Goal: Information Seeking & Learning: Learn about a topic

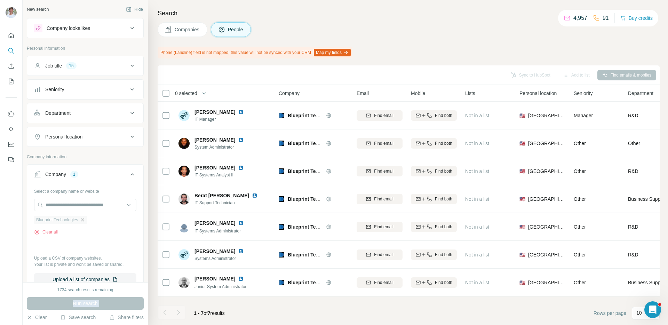
click at [85, 220] on icon "button" at bounding box center [83, 220] width 6 height 6
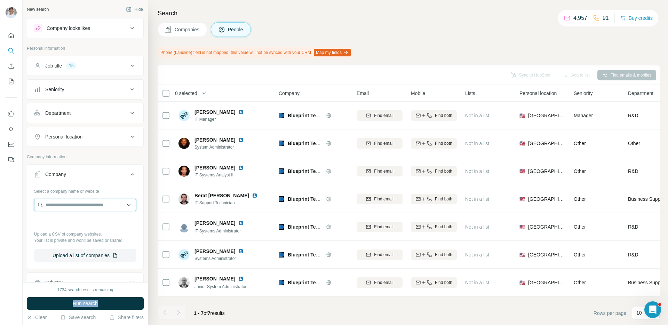
click at [88, 208] on input "text" at bounding box center [85, 205] width 102 height 13
paste input "**********"
type input "**********"
click at [85, 218] on p "Platform Science" at bounding box center [72, 220] width 37 height 7
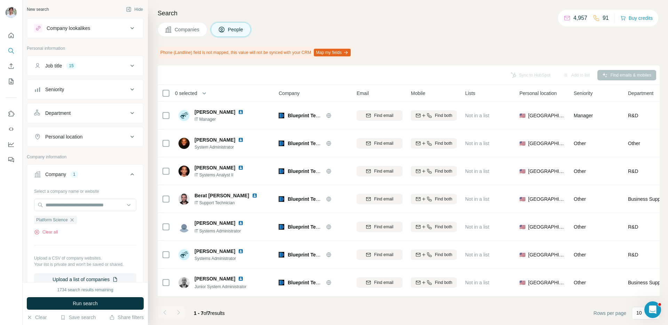
click at [80, 303] on span "Run search" at bounding box center [85, 303] width 25 height 7
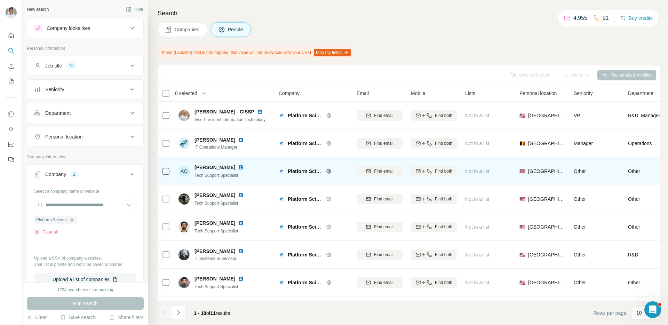
click at [238, 167] on img at bounding box center [241, 167] width 6 height 6
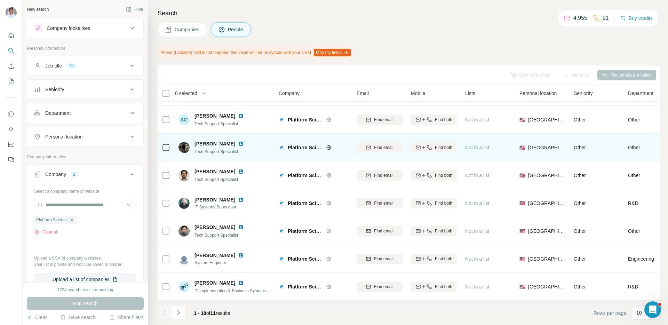
scroll to position [79, 0]
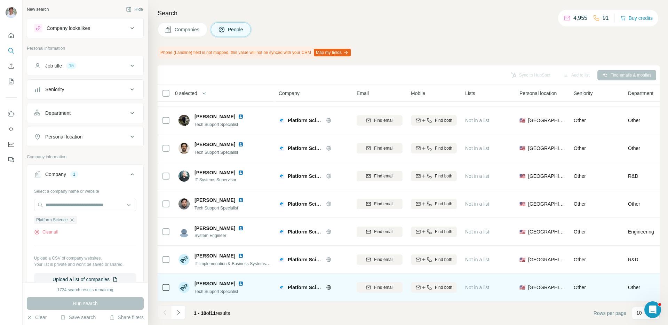
click at [242, 281] on img at bounding box center [241, 284] width 6 height 6
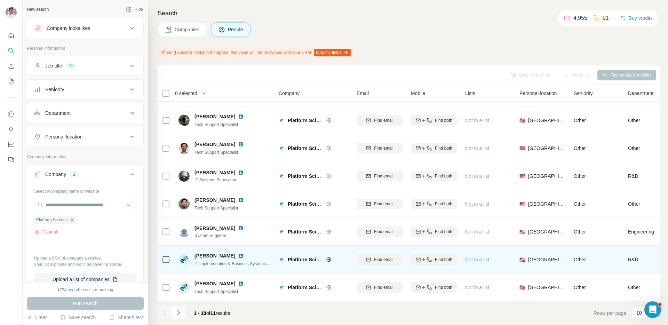
click at [238, 254] on img at bounding box center [241, 256] width 6 height 6
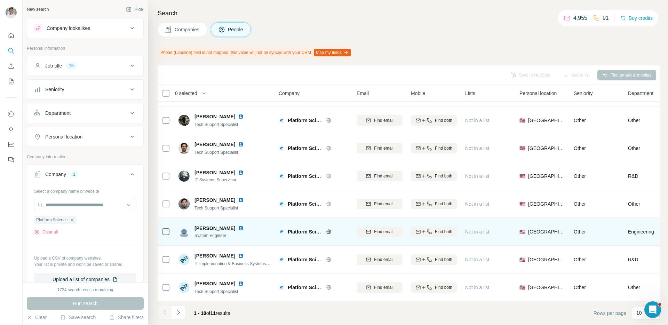
click at [238, 229] on img at bounding box center [241, 228] width 6 height 6
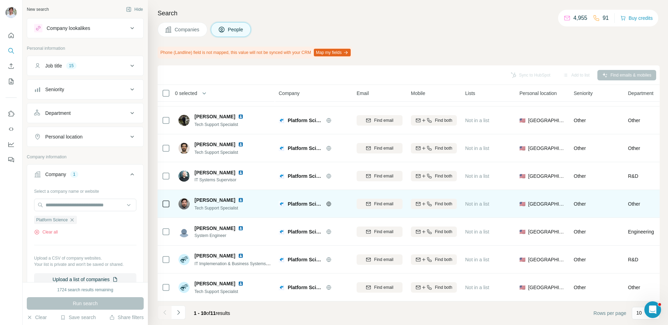
click at [238, 200] on img at bounding box center [241, 200] width 6 height 6
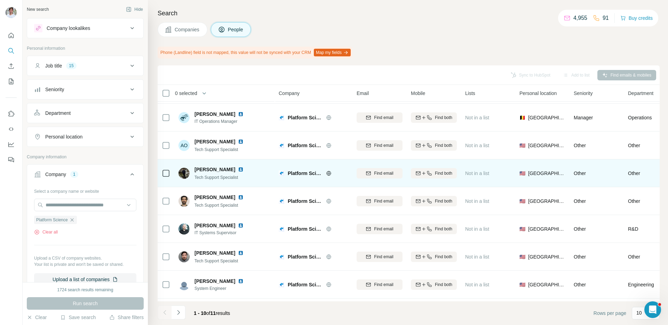
scroll to position [0, 0]
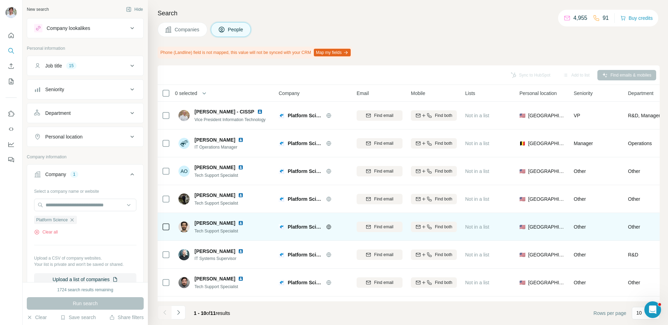
click at [238, 223] on img at bounding box center [241, 223] width 6 height 6
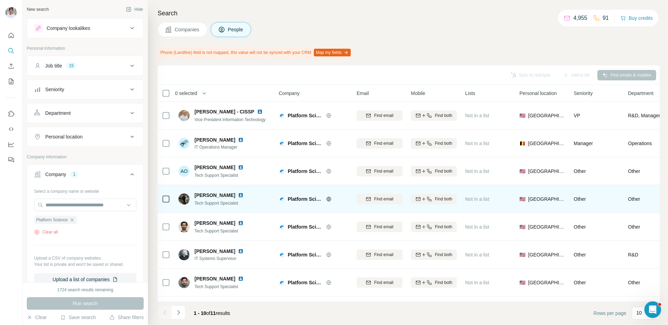
click at [238, 195] on img at bounding box center [241, 195] width 6 height 6
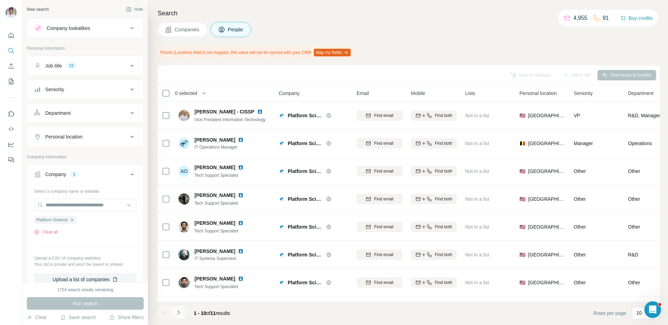
click at [180, 306] on button "Navigate to next page" at bounding box center [178, 312] width 14 height 14
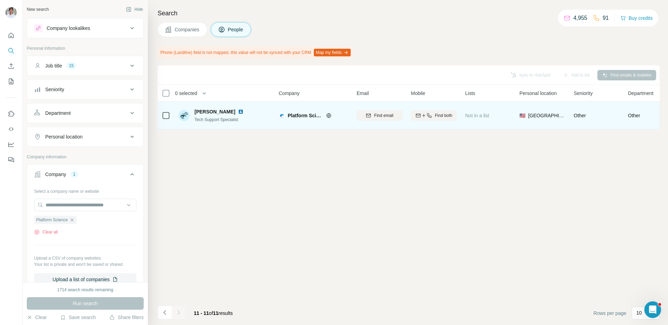
click at [238, 111] on img at bounding box center [241, 112] width 6 height 6
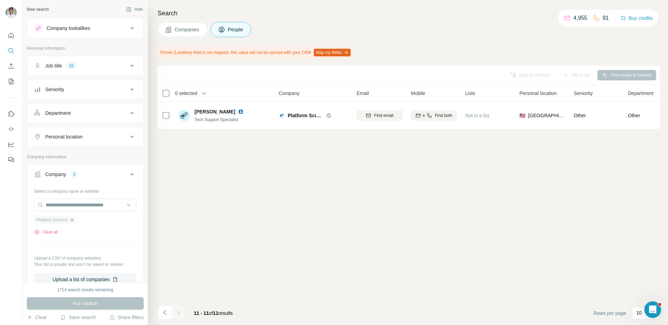
click at [75, 219] on icon "button" at bounding box center [72, 220] width 6 height 6
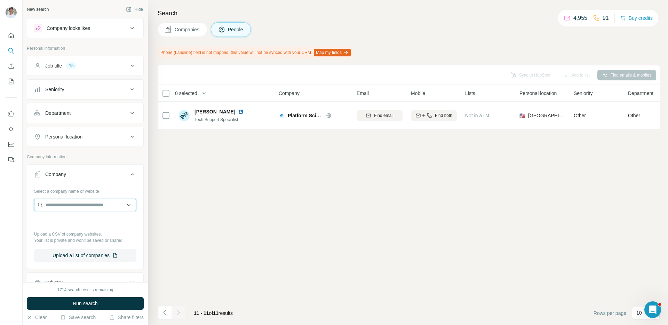
click at [75, 204] on input "text" at bounding box center [85, 205] width 102 height 13
paste input "**********"
type input "**********"
click at [77, 222] on div "Actian [DOMAIN_NAME]" at bounding box center [85, 223] width 99 height 19
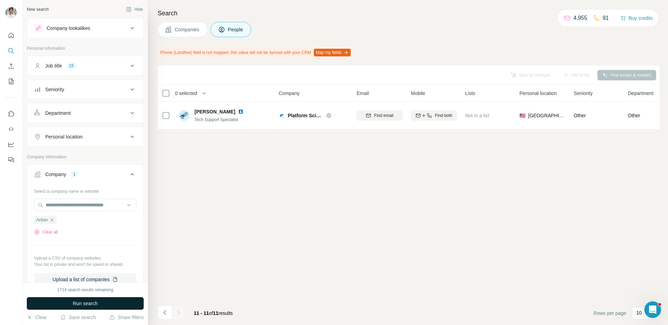
click at [74, 302] on span "Run search" at bounding box center [85, 303] width 25 height 7
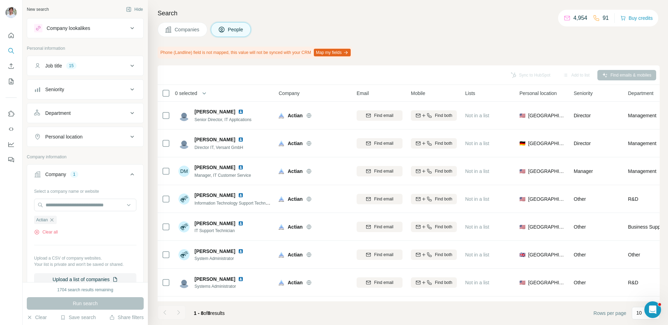
click at [192, 33] on button "Companies" at bounding box center [183, 29] width 50 height 15
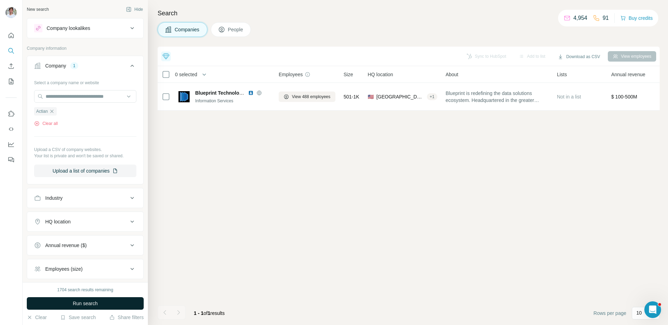
click at [94, 308] on button "Run search" at bounding box center [85, 303] width 117 height 13
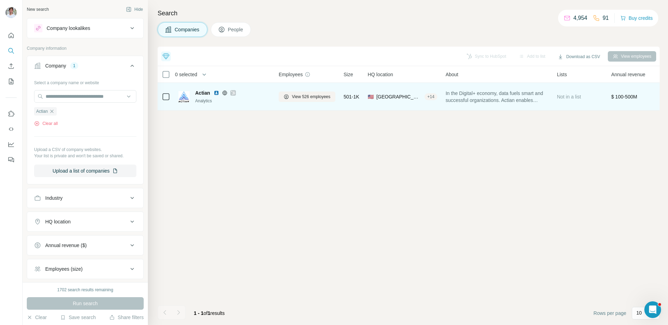
click at [216, 94] on img at bounding box center [216, 93] width 6 height 6
click at [294, 96] on span "View 526 employees" at bounding box center [311, 97] width 39 height 6
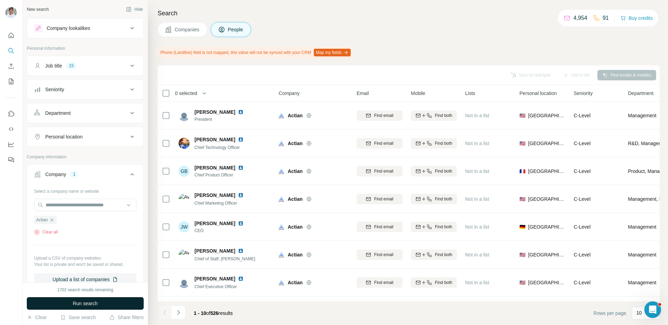
click at [103, 304] on button "Run search" at bounding box center [85, 303] width 117 height 13
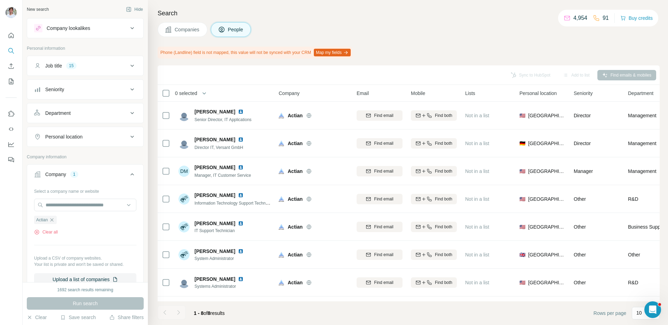
click at [414, 37] on div "Companies People" at bounding box center [409, 29] width 502 height 15
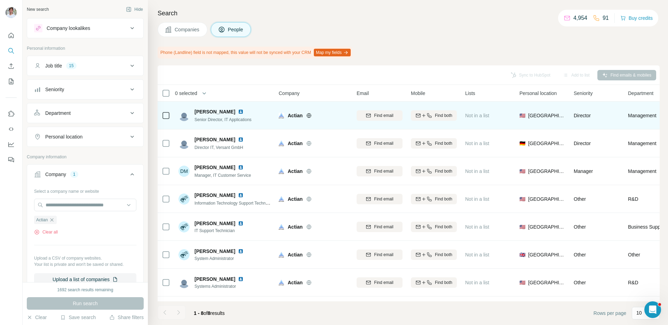
click at [238, 111] on img at bounding box center [241, 112] width 6 height 6
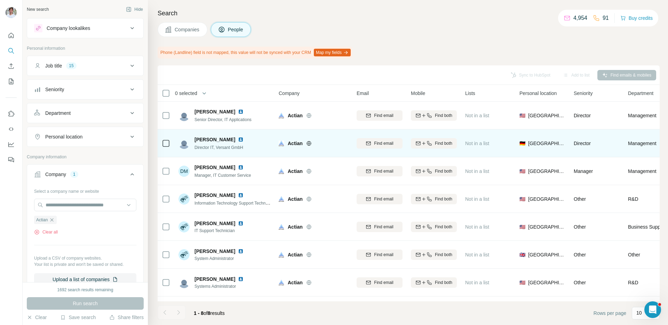
click at [238, 142] on img at bounding box center [241, 140] width 6 height 6
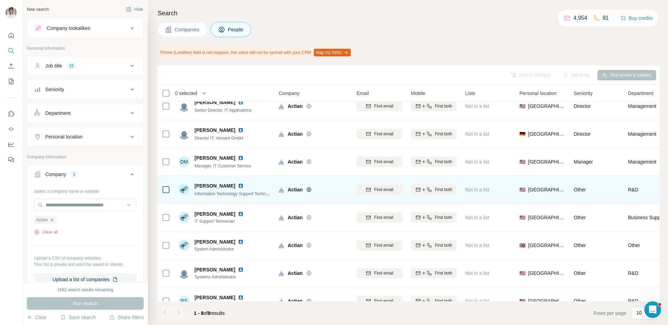
scroll to position [23, 0]
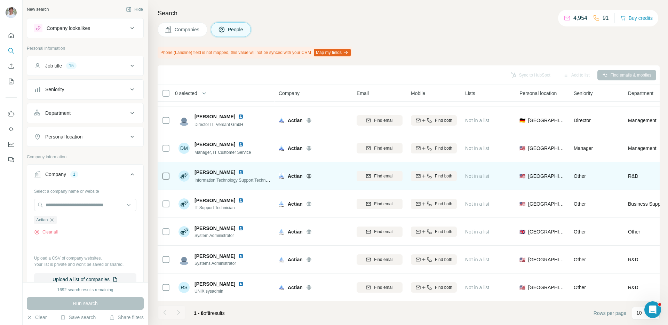
click at [240, 171] on img at bounding box center [241, 172] width 6 height 6
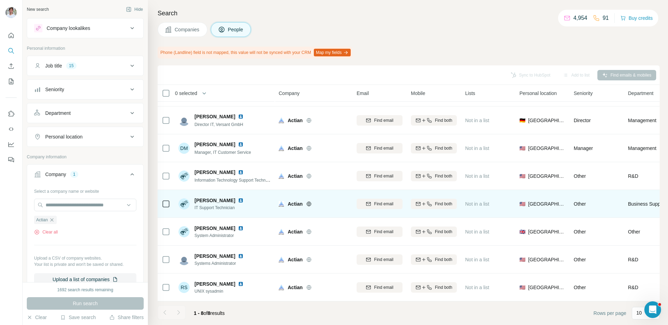
click at [241, 200] on img at bounding box center [241, 201] width 6 height 6
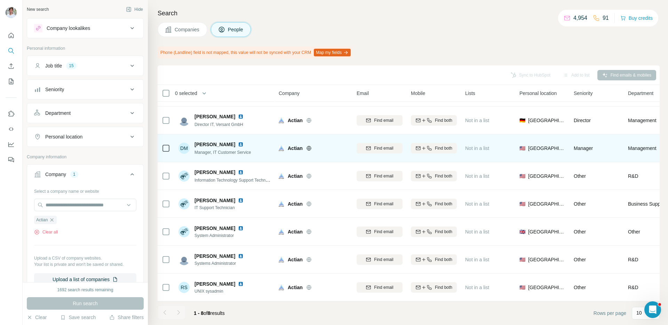
click at [238, 145] on img at bounding box center [241, 145] width 6 height 6
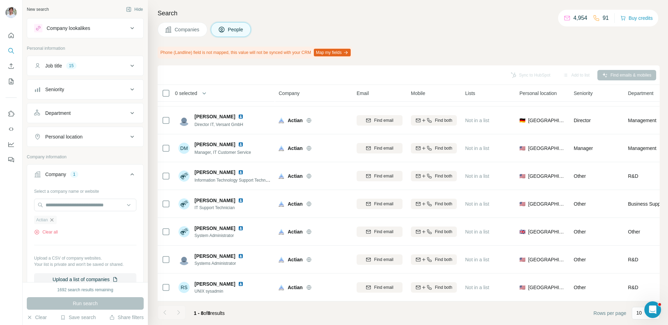
click at [54, 219] on icon "button" at bounding box center [52, 220] width 6 height 6
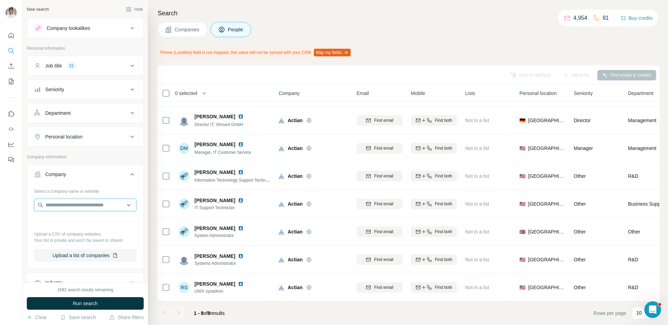
click at [62, 208] on input "text" at bounding box center [85, 205] width 102 height 13
type input "**********"
click at [70, 217] on p "Sojern" at bounding box center [70, 220] width 33 height 7
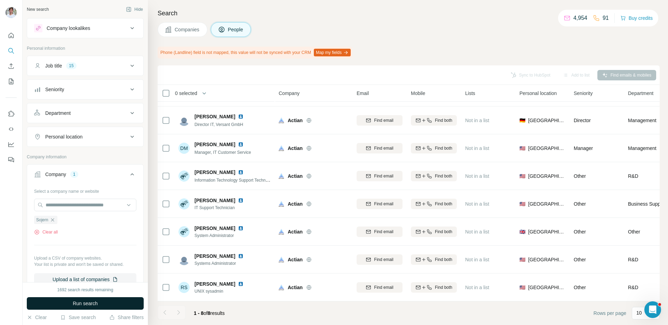
click at [70, 301] on button "Run search" at bounding box center [85, 303] width 117 height 13
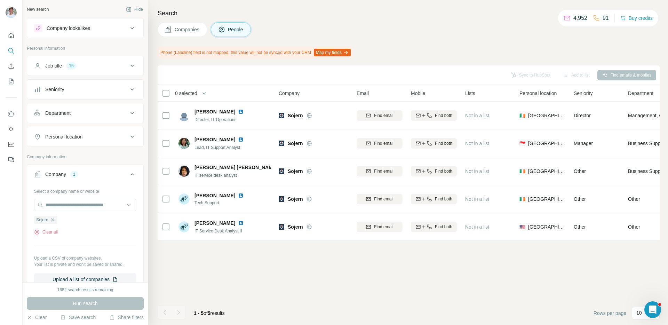
click at [177, 28] on span "Companies" at bounding box center [187, 29] width 25 height 7
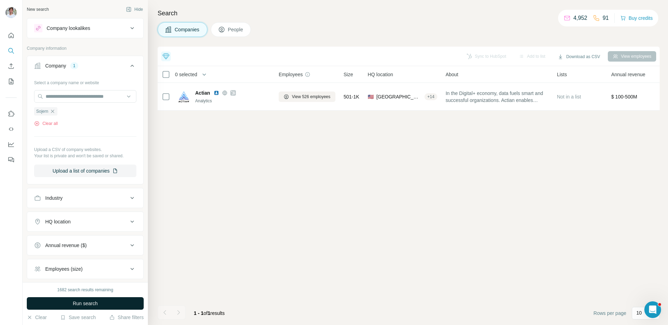
click at [122, 305] on button "Run search" at bounding box center [85, 303] width 117 height 13
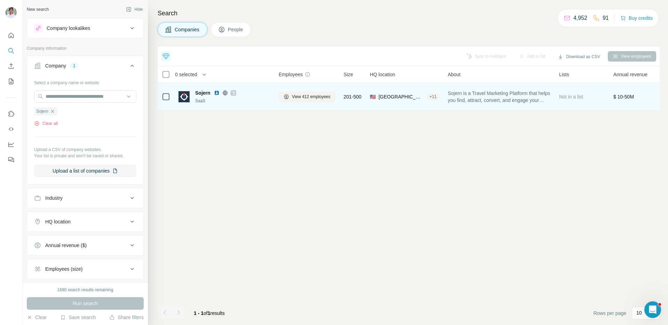
click at [217, 92] on img at bounding box center [217, 93] width 6 height 6
click at [291, 94] on button "View 412 employees" at bounding box center [307, 96] width 57 height 10
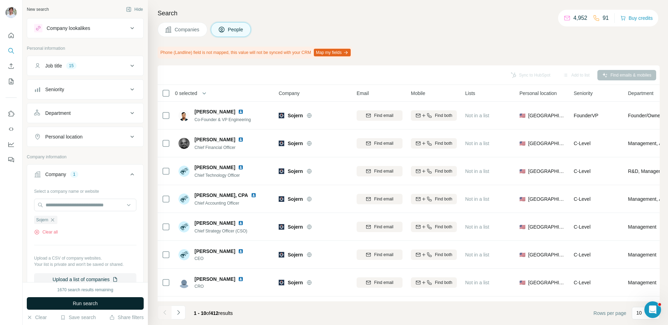
click at [103, 300] on button "Run search" at bounding box center [85, 303] width 117 height 13
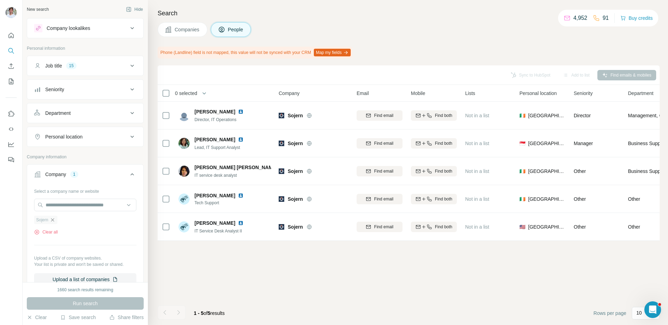
click at [53, 219] on icon "button" at bounding box center [53, 220] width 6 height 6
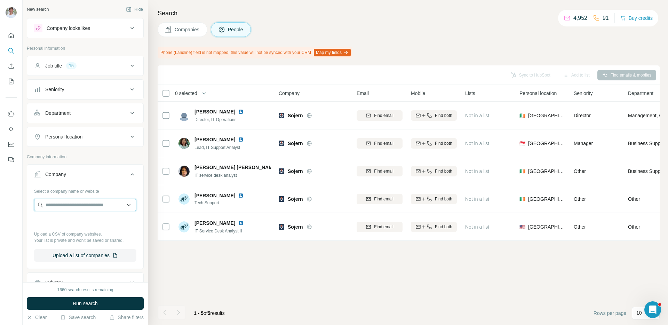
click at [63, 207] on input "text" at bounding box center [85, 205] width 102 height 13
type input "**********"
click at [75, 223] on p "Comscore, Inc" at bounding box center [70, 220] width 33 height 7
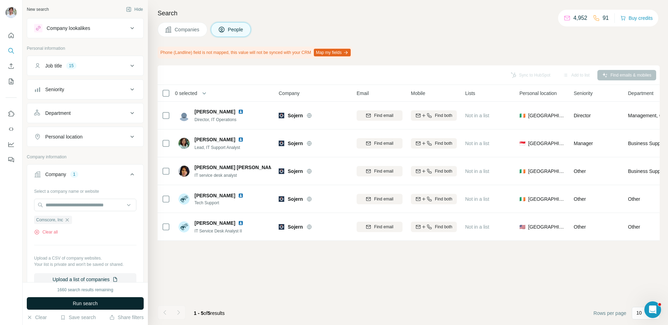
click at [74, 298] on button "Run search" at bounding box center [85, 303] width 117 height 13
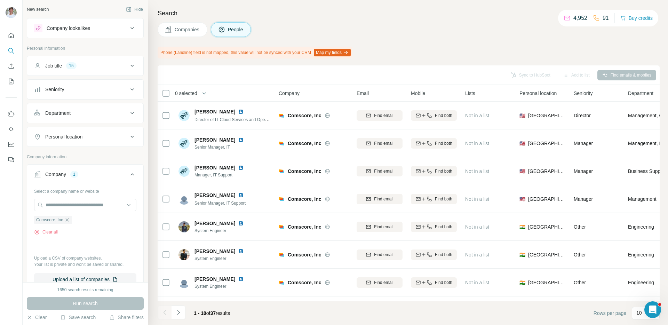
click at [190, 28] on span "Companies" at bounding box center [187, 29] width 25 height 7
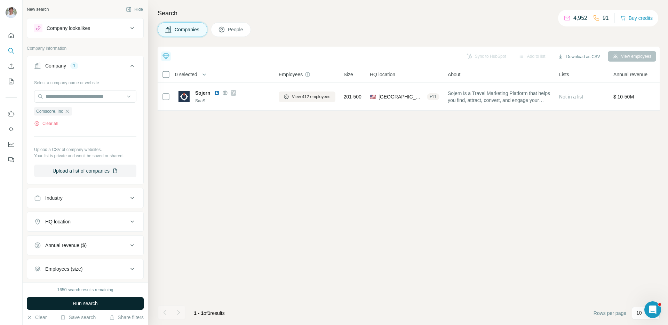
click at [85, 299] on button "Run search" at bounding box center [85, 303] width 117 height 13
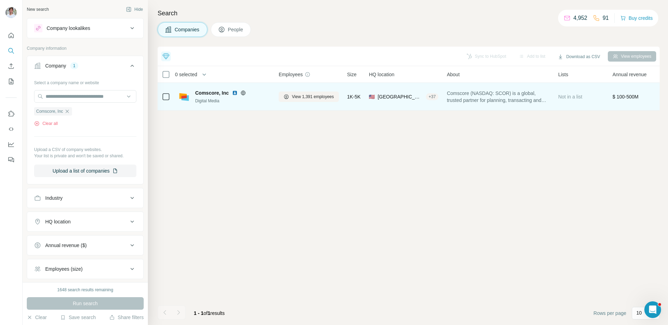
click at [234, 94] on img at bounding box center [235, 93] width 6 height 6
click at [296, 98] on span "View 1,391 employees" at bounding box center [313, 97] width 42 height 6
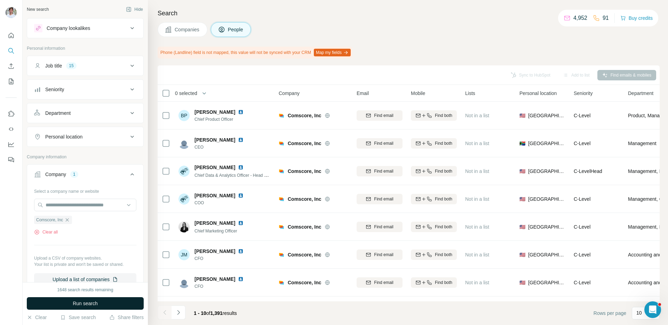
click at [110, 305] on button "Run search" at bounding box center [85, 303] width 117 height 13
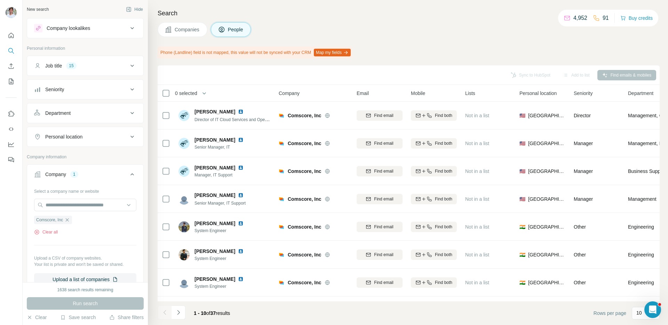
click at [429, 63] on div "Search Companies People Phone (Landline) field is not mapped, this value will n…" at bounding box center [408, 162] width 520 height 325
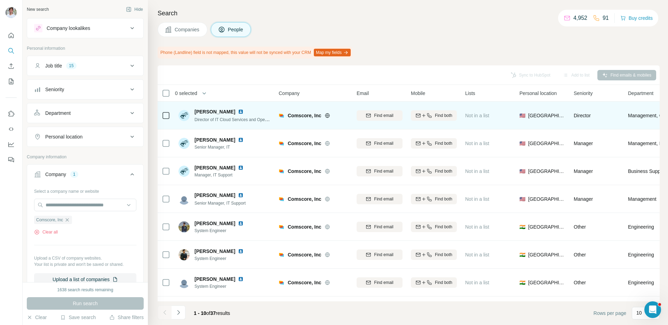
click at [238, 113] on img at bounding box center [241, 112] width 6 height 6
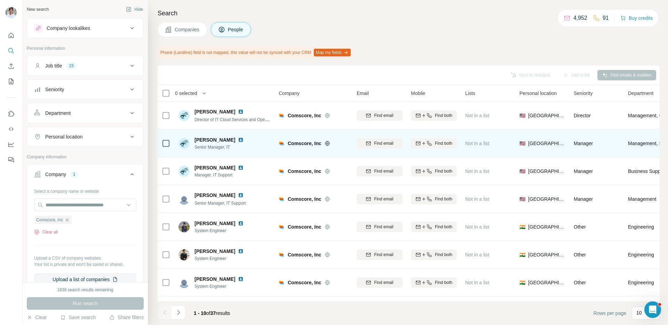
click at [238, 139] on img at bounding box center [241, 140] width 6 height 6
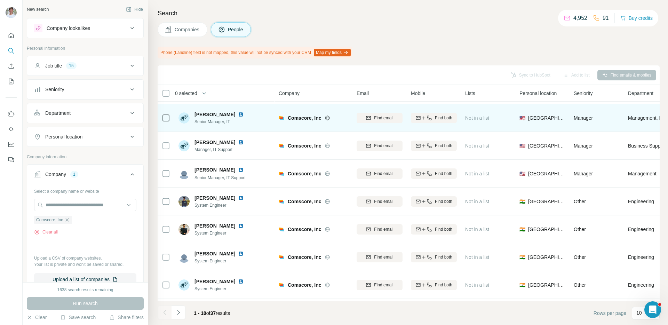
scroll to position [44, 0]
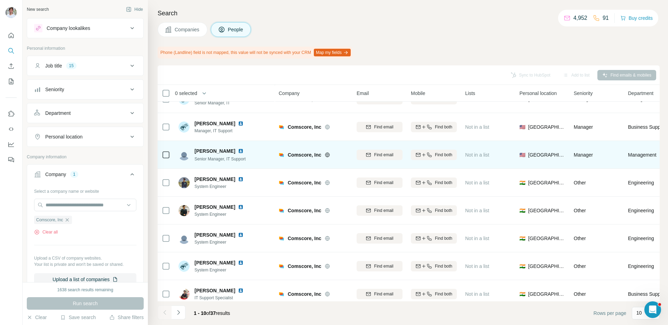
click at [238, 152] on img at bounding box center [241, 151] width 6 height 6
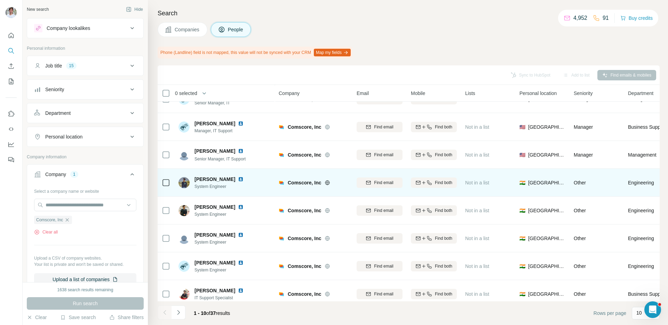
scroll to position [79, 0]
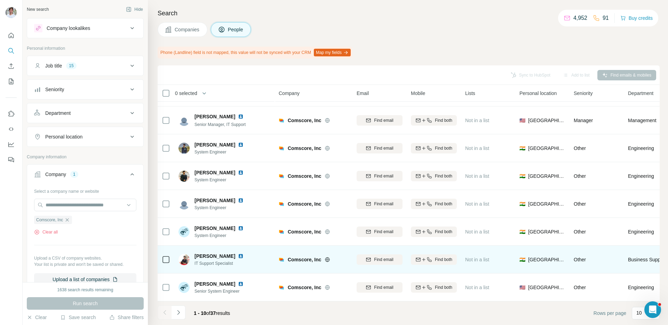
click at [243, 254] on img at bounding box center [241, 256] width 6 height 6
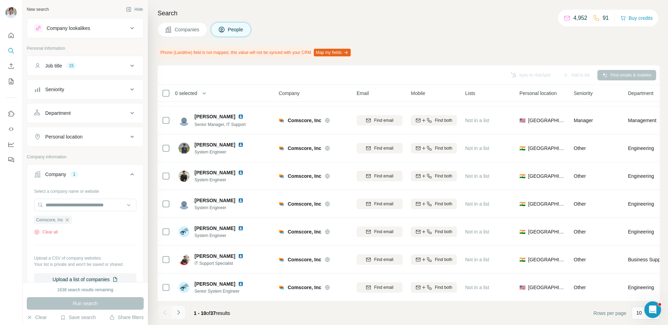
click at [177, 311] on icon "Navigate to next page" at bounding box center [178, 312] width 7 height 7
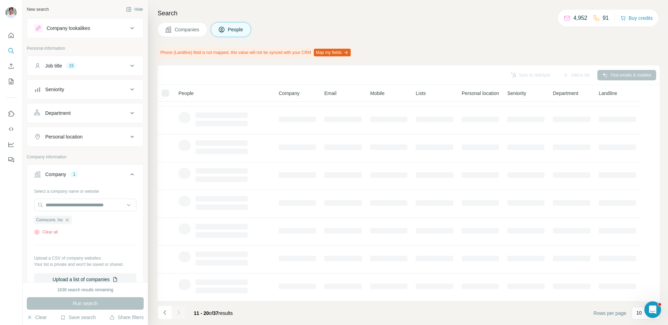
scroll to position [0, 0]
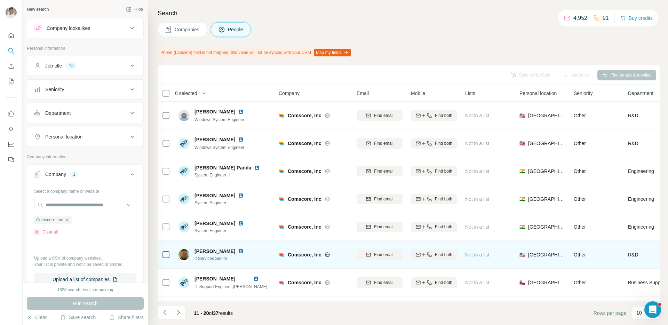
click at [238, 249] on img at bounding box center [241, 251] width 6 height 6
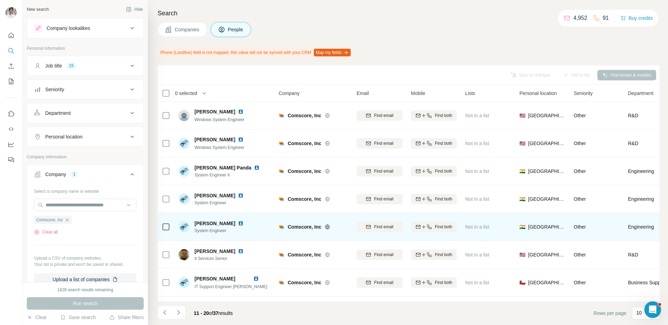
scroll to position [79, 0]
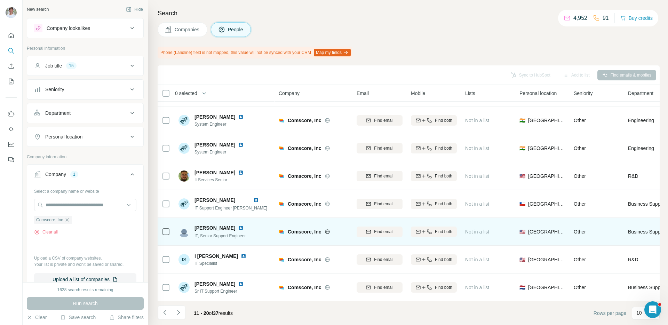
click at [238, 227] on img at bounding box center [241, 228] width 6 height 6
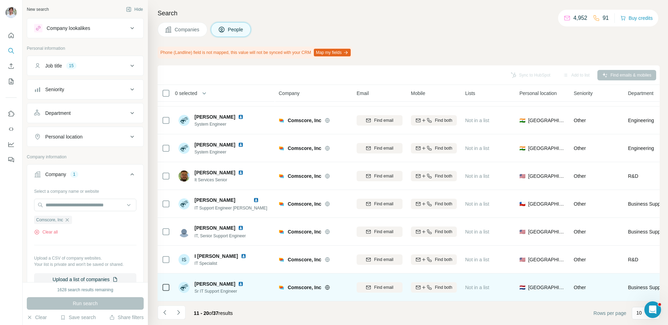
click at [243, 283] on img at bounding box center [241, 284] width 6 height 6
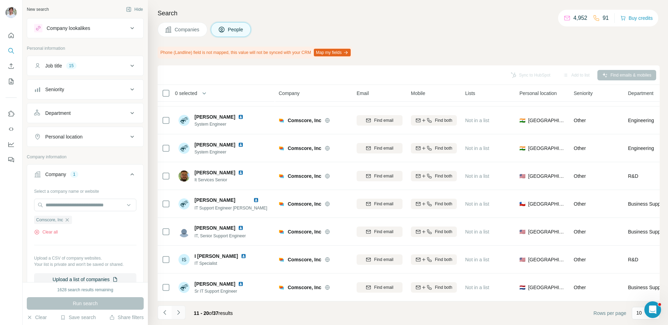
click at [177, 313] on icon "Navigate to next page" at bounding box center [178, 312] width 7 height 7
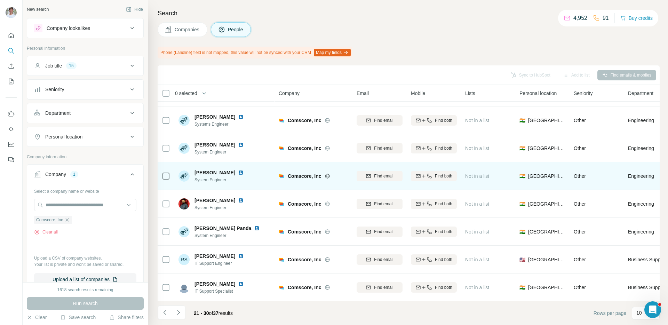
scroll to position [0, 0]
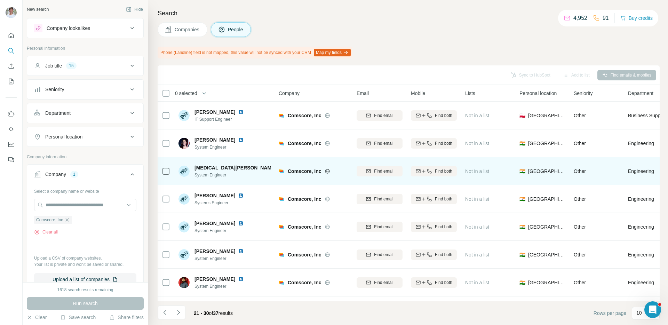
drag, startPoint x: 236, startPoint y: 111, endPoint x: 255, endPoint y: 172, distance: 63.9
click at [238, 111] on img at bounding box center [241, 112] width 6 height 6
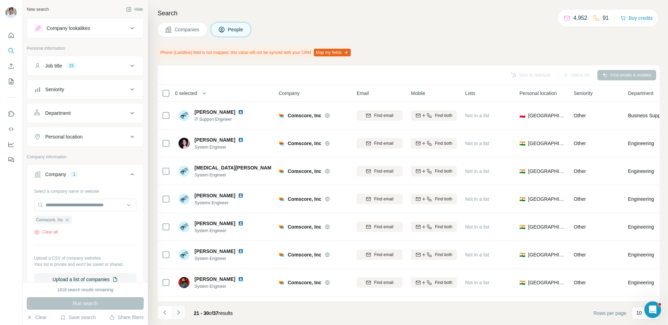
scroll to position [79, 0]
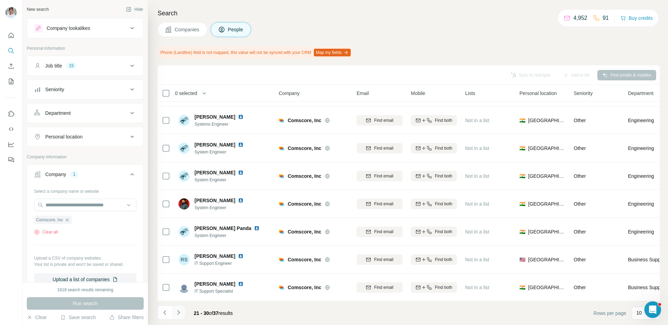
click at [183, 309] on button "Navigate to next page" at bounding box center [178, 312] width 14 height 14
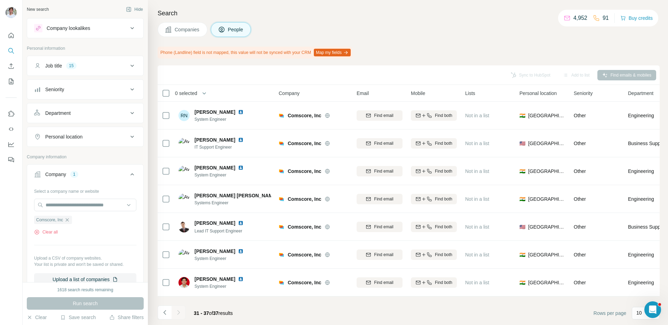
scroll to position [0, 0]
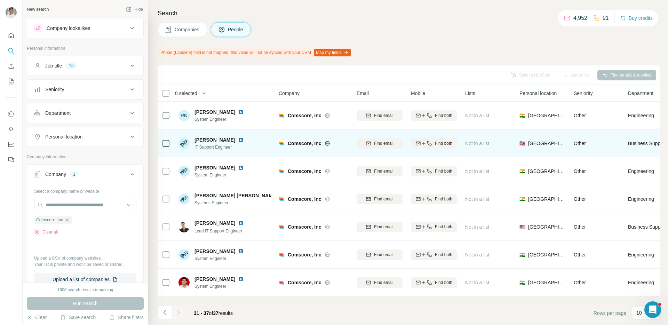
click at [238, 138] on img at bounding box center [241, 140] width 6 height 6
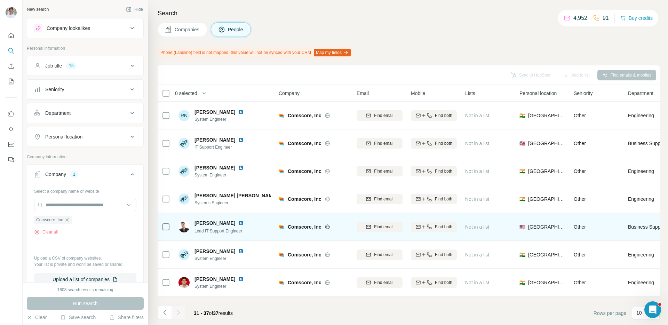
click at [238, 222] on img at bounding box center [241, 223] width 6 height 6
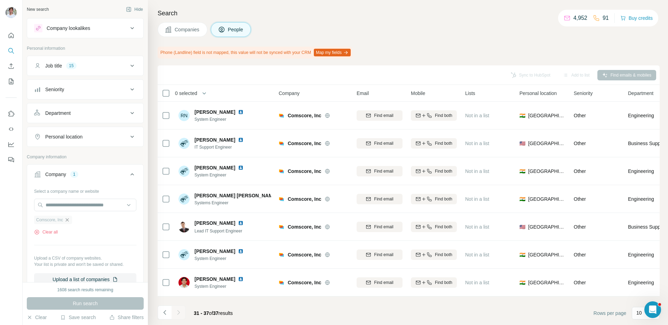
click at [70, 220] on icon "button" at bounding box center [67, 220] width 6 height 6
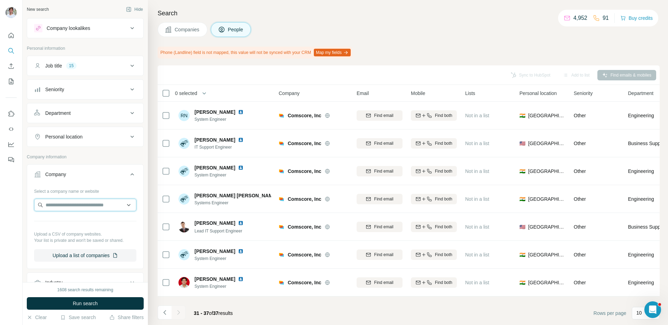
click at [69, 205] on input "text" at bounding box center [85, 205] width 102 height 13
paste input "**********"
type input "**********"
click at [81, 229] on p "[DOMAIN_NAME]" at bounding box center [85, 227] width 63 height 6
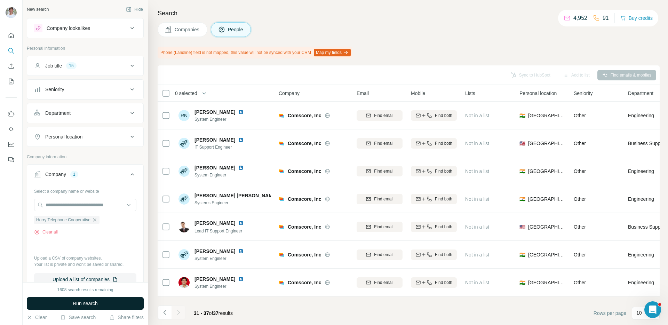
click at [103, 302] on button "Run search" at bounding box center [85, 303] width 117 height 13
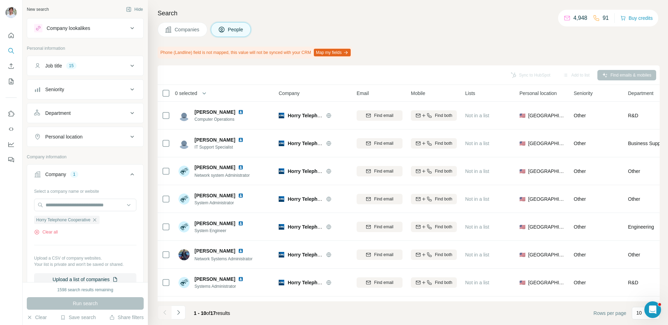
click at [190, 30] on span "Companies" at bounding box center [187, 29] width 25 height 7
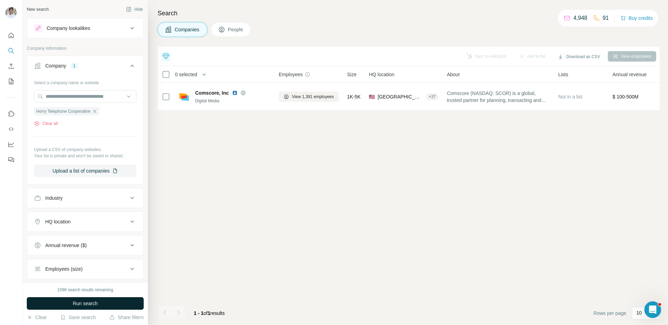
click at [129, 308] on button "Run search" at bounding box center [85, 303] width 117 height 13
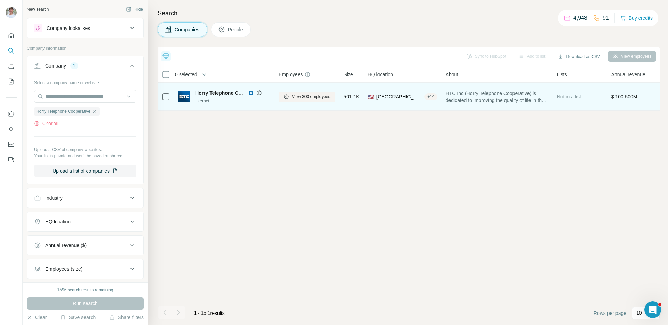
click at [250, 91] on img at bounding box center [251, 93] width 6 height 6
click at [312, 99] on span "View 300 employees" at bounding box center [311, 97] width 39 height 6
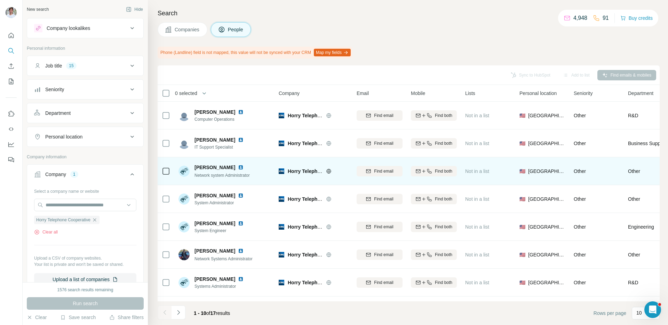
click at [238, 166] on img at bounding box center [241, 167] width 6 height 6
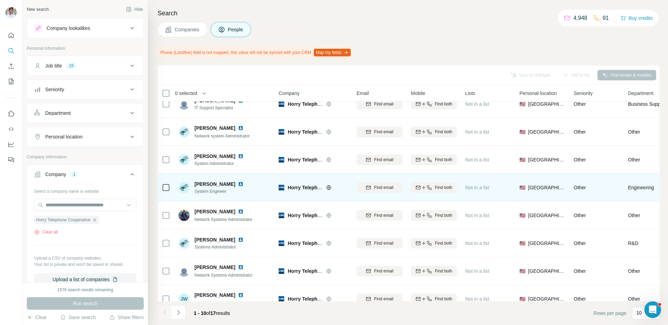
scroll to position [79, 0]
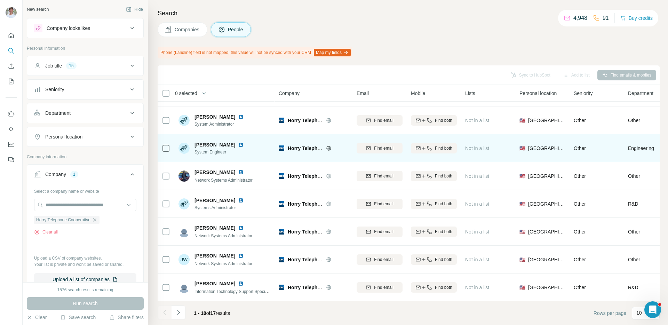
click at [238, 146] on img at bounding box center [241, 145] width 6 height 6
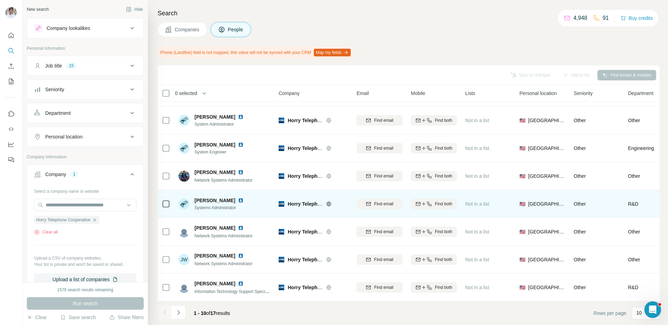
click at [238, 199] on img at bounding box center [241, 201] width 6 height 6
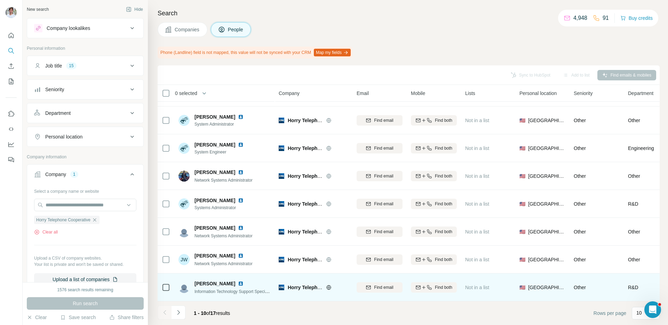
click at [239, 283] on img at bounding box center [241, 284] width 6 height 6
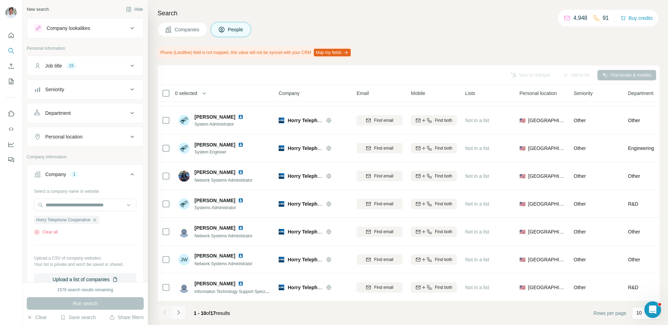
click at [183, 312] on button "Navigate to next page" at bounding box center [178, 312] width 14 height 14
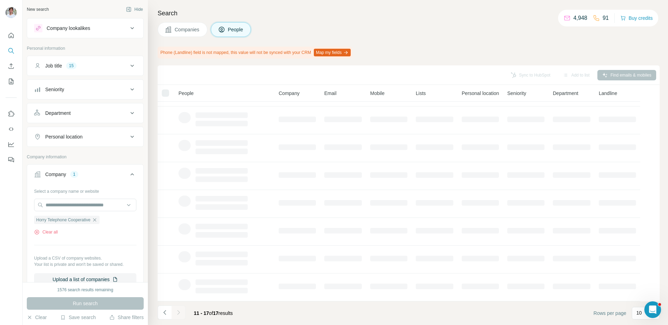
scroll to position [0, 0]
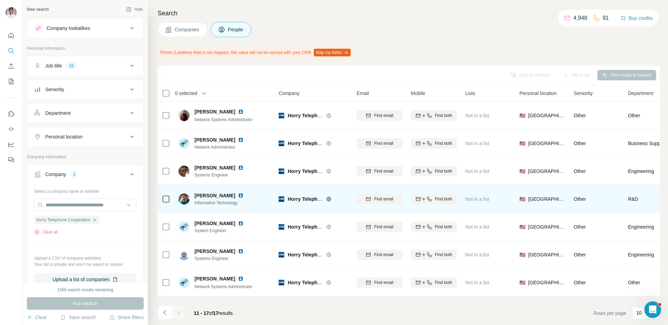
click at [238, 194] on img at bounding box center [241, 196] width 6 height 6
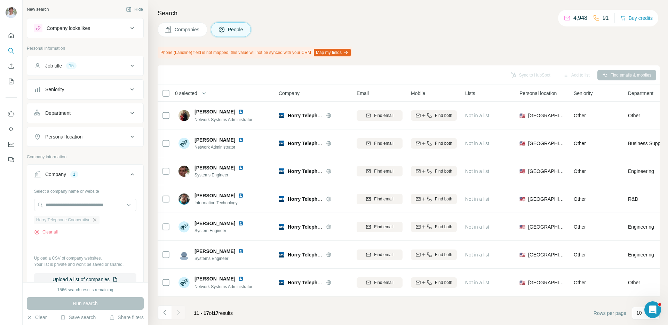
click at [97, 219] on icon "button" at bounding box center [95, 220] width 6 height 6
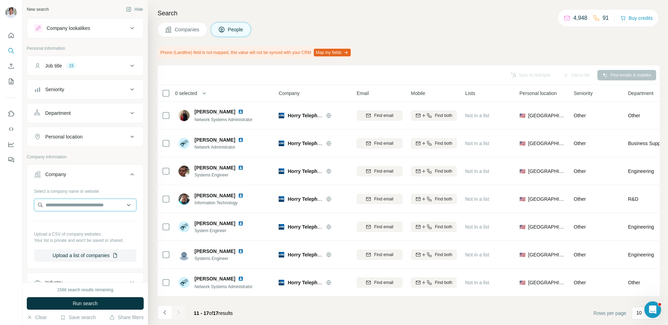
click at [100, 206] on input "text" at bounding box center [85, 205] width 102 height 13
paste input "**********"
type input "**********"
click at [92, 221] on div "Nickel [DOMAIN_NAME]" at bounding box center [85, 223] width 99 height 19
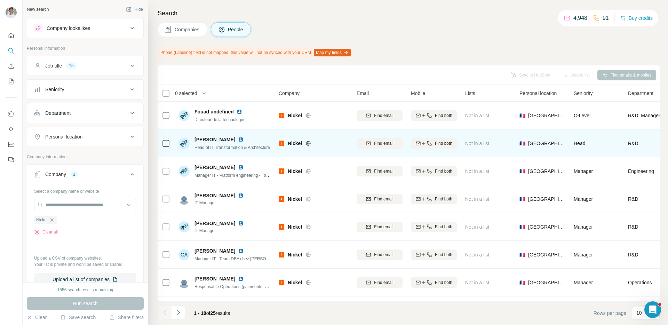
click at [243, 139] on img at bounding box center [241, 140] width 6 height 6
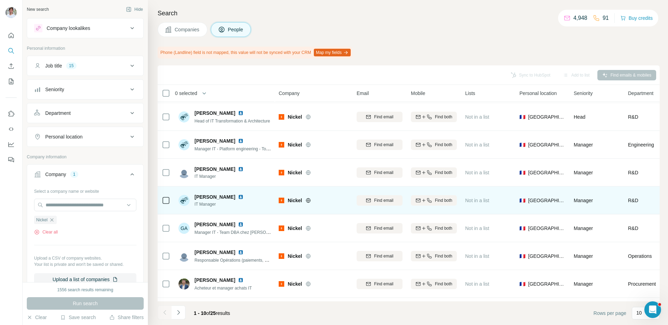
click at [241, 198] on img at bounding box center [241, 197] width 6 height 6
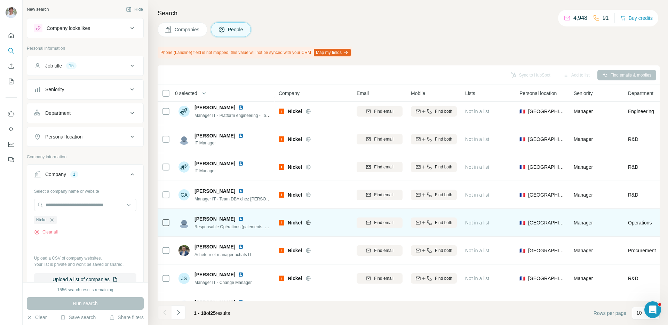
scroll to position [79, 0]
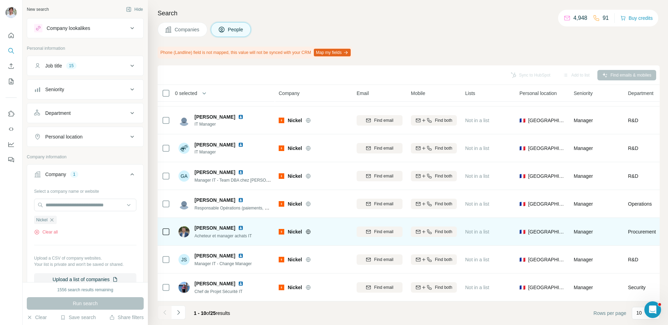
click at [243, 227] on img at bounding box center [241, 228] width 6 height 6
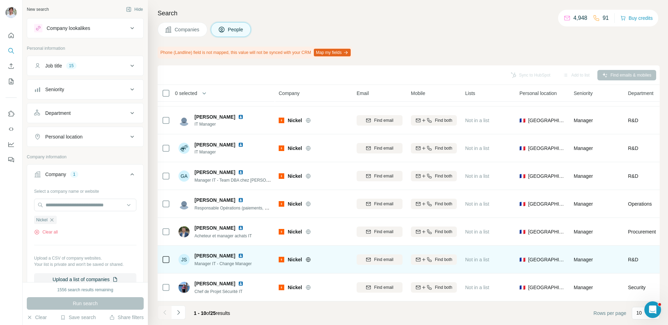
click at [243, 255] on img at bounding box center [241, 256] width 6 height 6
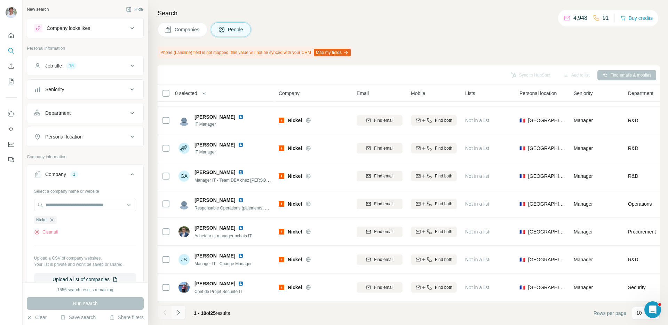
click at [181, 310] on icon "Navigate to next page" at bounding box center [178, 312] width 7 height 7
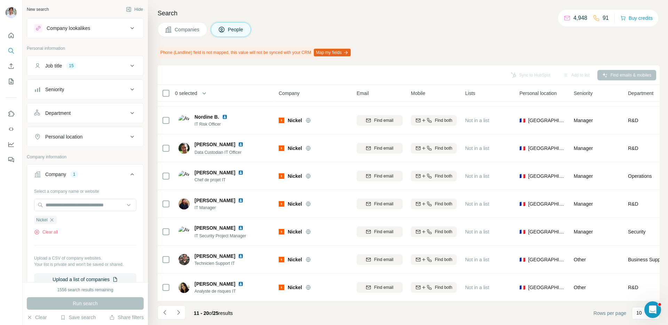
scroll to position [0, 0]
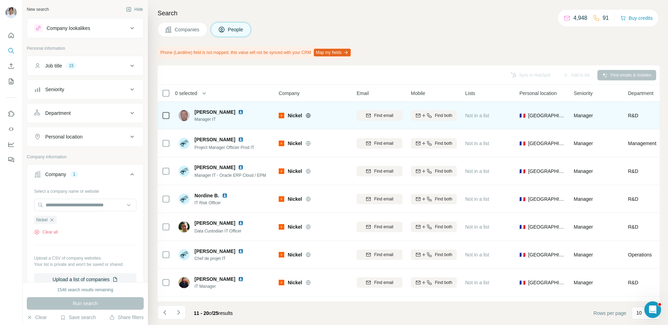
click at [239, 111] on img at bounding box center [241, 112] width 6 height 6
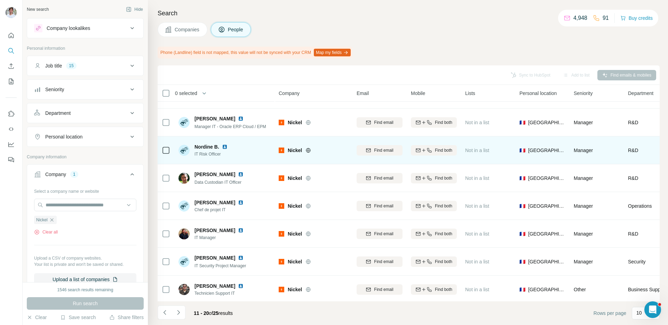
scroll to position [75, 0]
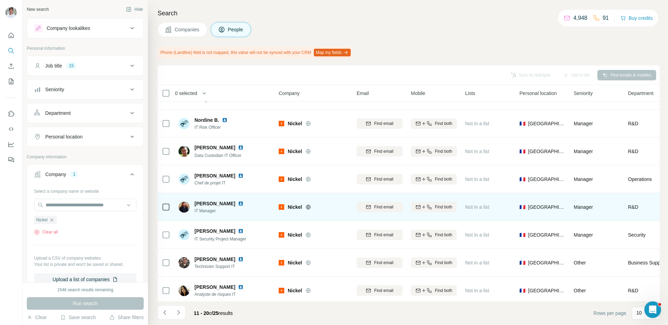
click at [238, 203] on img at bounding box center [241, 204] width 6 height 6
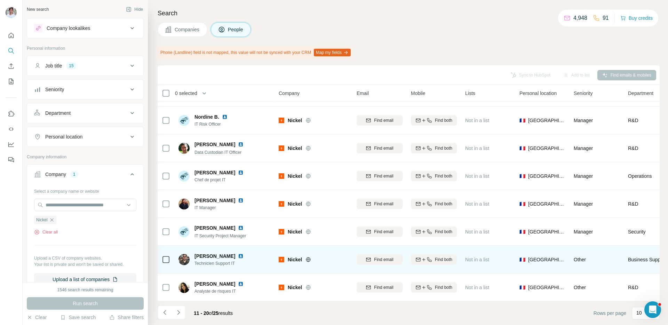
click at [243, 256] on img at bounding box center [241, 256] width 6 height 6
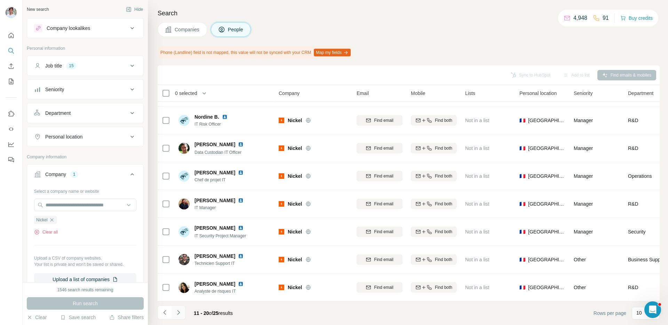
click at [179, 314] on icon "Navigate to next page" at bounding box center [178, 312] width 7 height 7
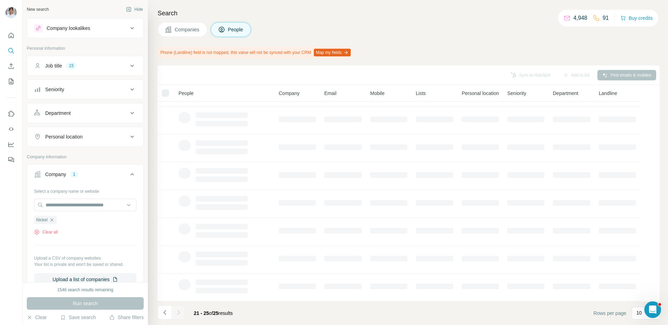
scroll to position [0, 0]
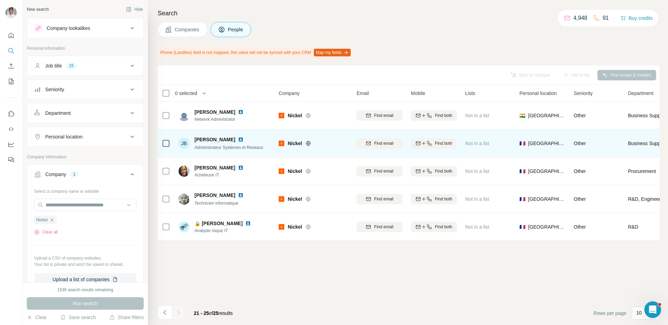
click at [241, 140] on img at bounding box center [241, 140] width 6 height 6
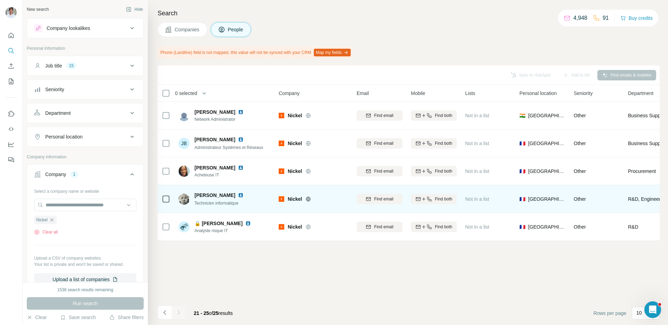
click at [243, 193] on img at bounding box center [241, 195] width 6 height 6
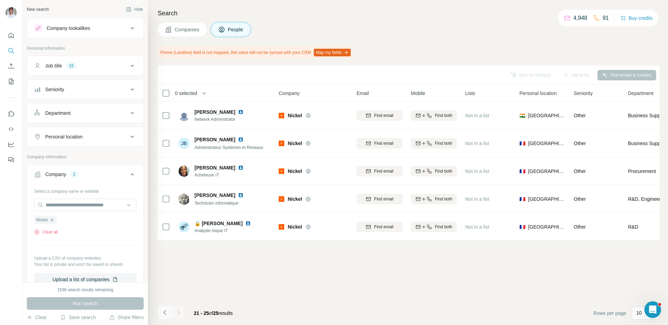
click at [164, 312] on icon "Navigate to previous page" at bounding box center [164, 312] width 7 height 7
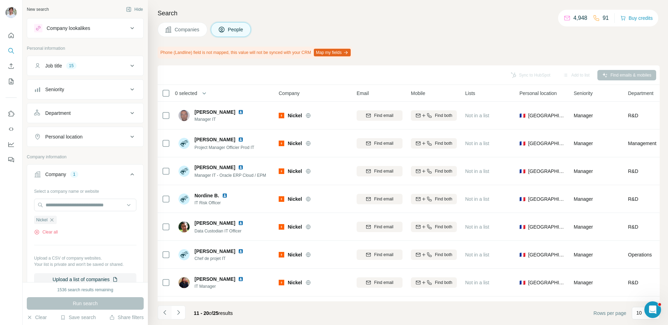
click at [164, 312] on icon "Navigate to previous page" at bounding box center [164, 312] width 7 height 7
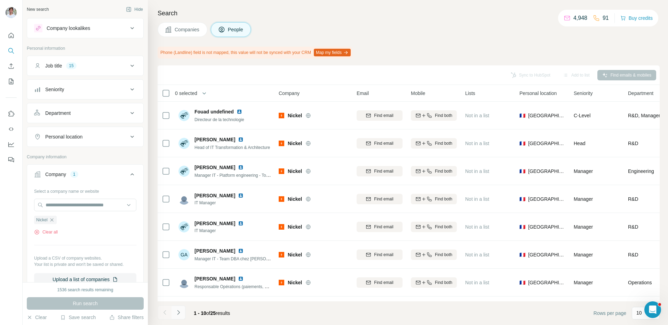
click at [182, 311] on button "Navigate to next page" at bounding box center [178, 312] width 14 height 14
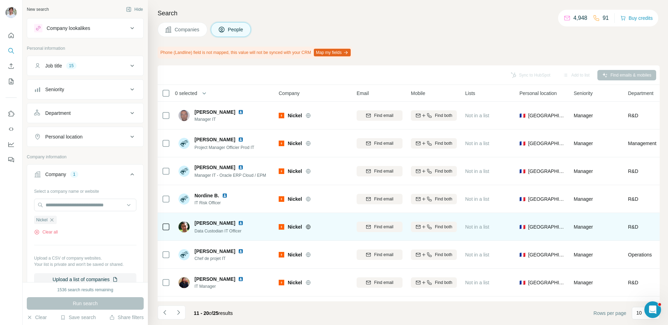
scroll to position [79, 0]
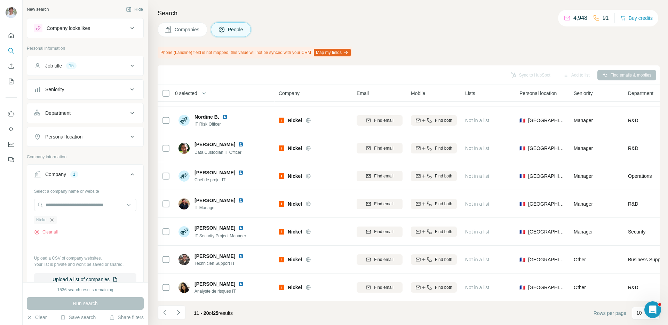
click at [54, 223] on icon "button" at bounding box center [52, 220] width 6 height 6
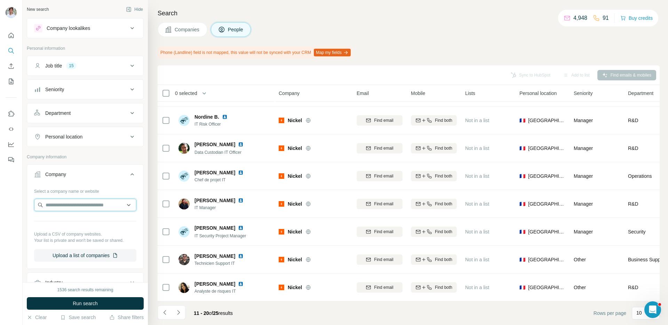
paste input "**********"
click at [62, 204] on input "text" at bounding box center [85, 205] width 102 height 13
type input "**********"
click at [72, 221] on p "Jam City" at bounding box center [70, 220] width 33 height 7
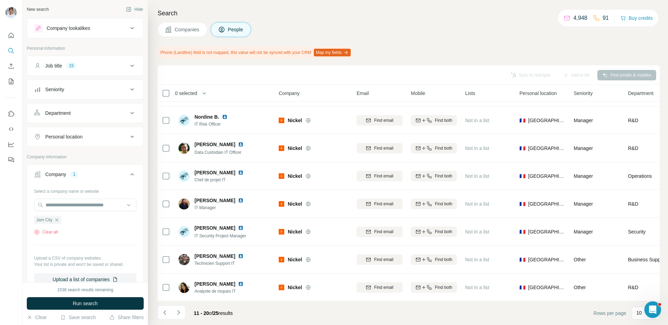
click at [94, 301] on span "Run search" at bounding box center [85, 303] width 25 height 7
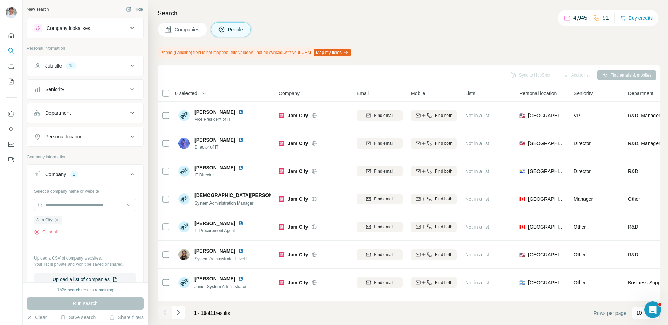
click at [193, 30] on span "Companies" at bounding box center [187, 29] width 25 height 7
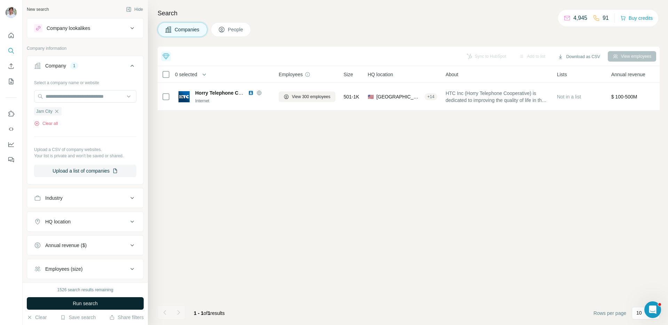
click at [118, 308] on button "Run search" at bounding box center [85, 303] width 117 height 13
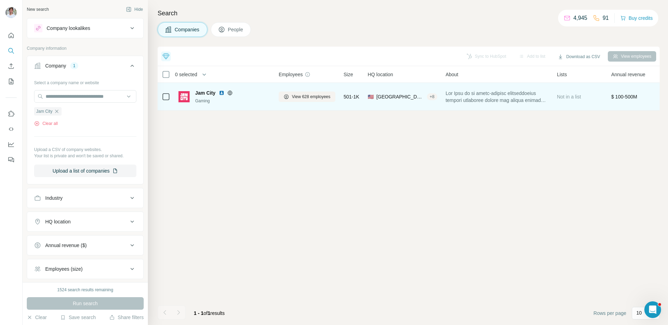
click at [223, 95] on img at bounding box center [222, 93] width 6 height 6
click at [310, 98] on span "View 628 employees" at bounding box center [311, 97] width 39 height 6
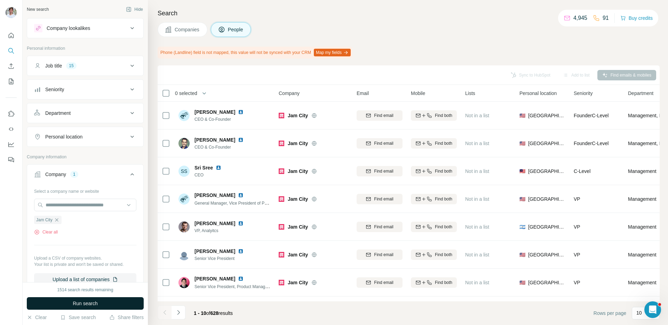
click at [116, 303] on button "Run search" at bounding box center [85, 303] width 117 height 13
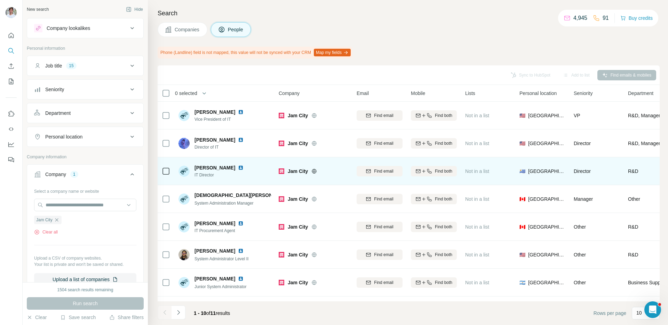
click at [238, 167] on img at bounding box center [241, 168] width 6 height 6
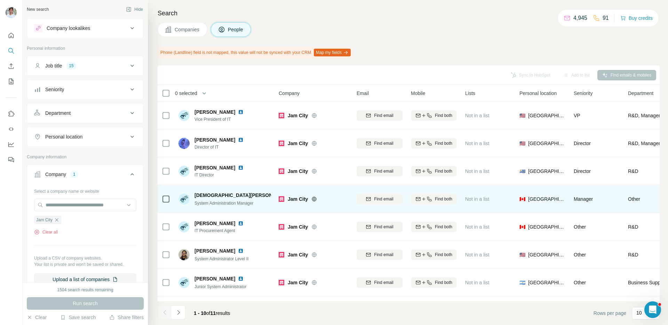
click at [294, 196] on img at bounding box center [297, 195] width 6 height 6
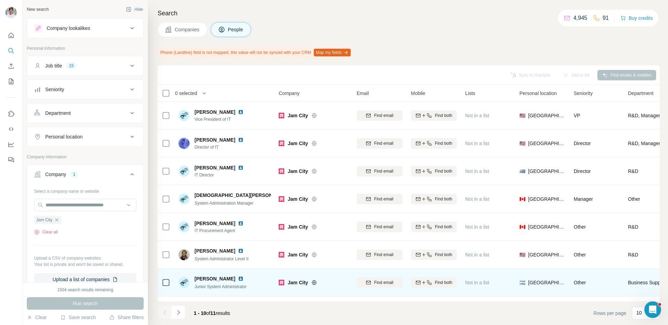
scroll to position [79, 0]
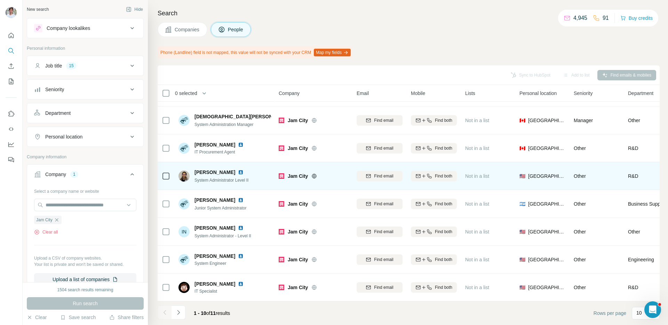
click at [238, 172] on img at bounding box center [241, 172] width 6 height 6
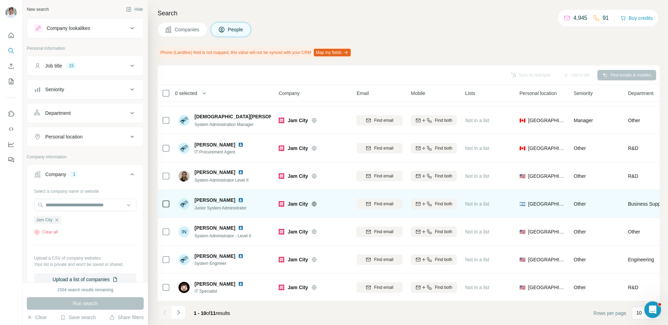
click at [239, 198] on img at bounding box center [241, 200] width 6 height 6
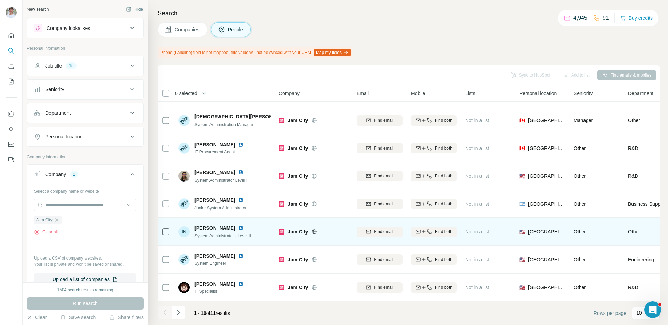
click at [238, 228] on img at bounding box center [241, 228] width 6 height 6
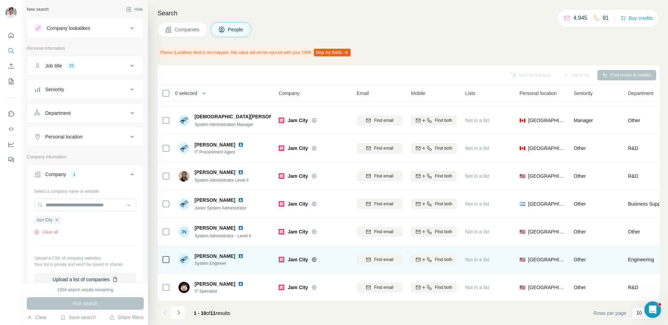
click at [238, 256] on img at bounding box center [241, 256] width 6 height 6
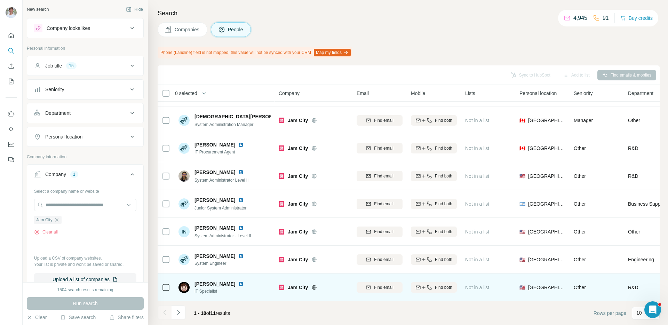
click at [238, 284] on img at bounding box center [241, 284] width 6 height 6
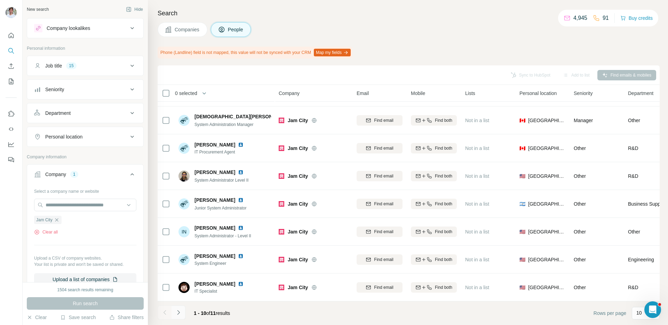
click at [179, 312] on icon "Navigate to next page" at bounding box center [178, 312] width 7 height 7
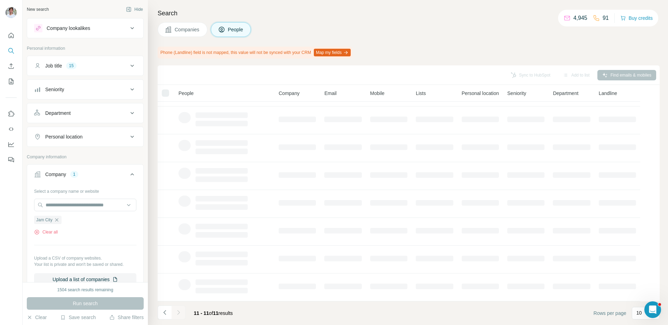
scroll to position [0, 0]
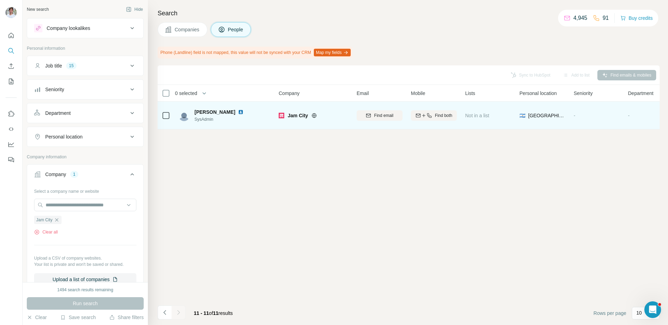
click at [238, 112] on img at bounding box center [241, 112] width 6 height 6
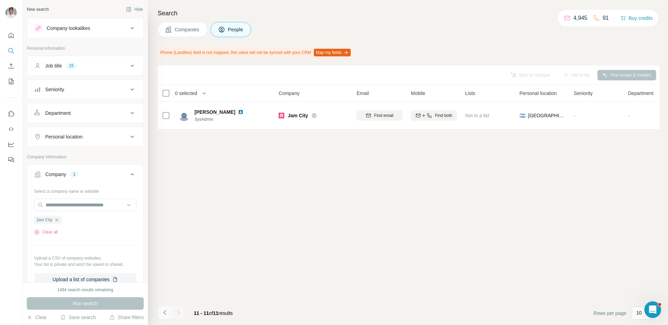
click at [164, 311] on icon "Navigate to previous page" at bounding box center [164, 312] width 7 height 7
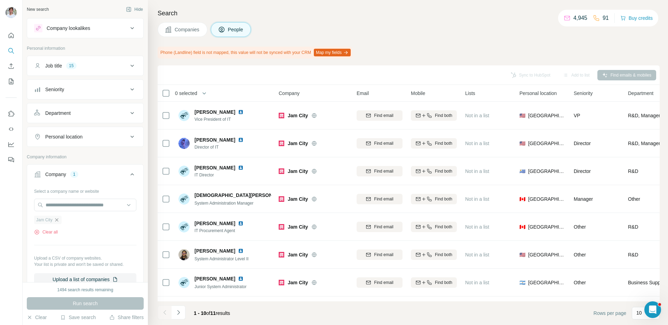
click at [58, 220] on icon "button" at bounding box center [56, 219] width 3 height 3
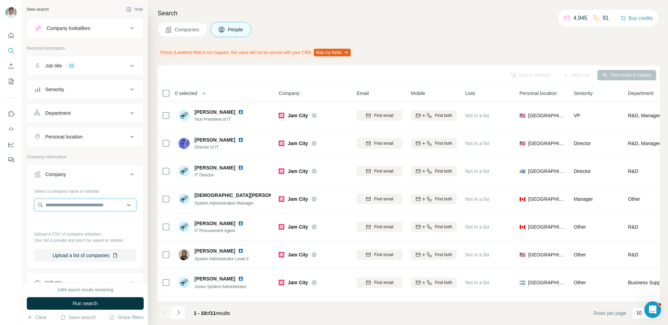
click at [67, 208] on input "text" at bounding box center [85, 205] width 102 height 13
paste input "**********"
type input "**********"
click at [81, 221] on p "[PERSON_NAME] [PERSON_NAME] & [PERSON_NAME] LLP" at bounding box center [90, 227] width 81 height 21
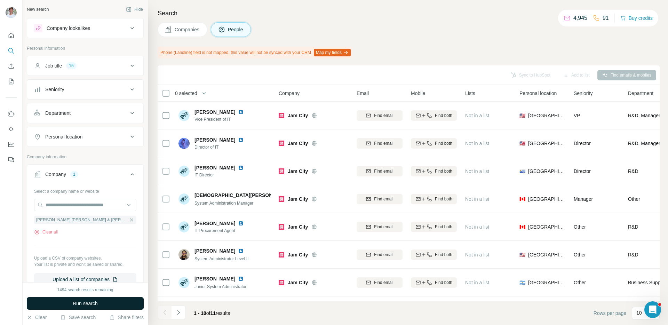
click at [78, 302] on span "Run search" at bounding box center [85, 303] width 25 height 7
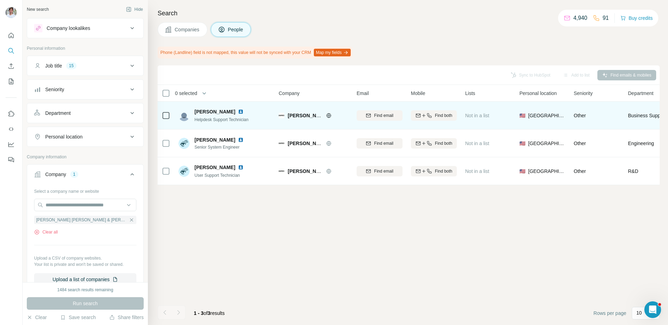
click at [232, 115] on div "[PERSON_NAME] Helpdesk Support Technician" at bounding box center [222, 115] width 57 height 15
click at [238, 109] on img at bounding box center [241, 112] width 6 height 6
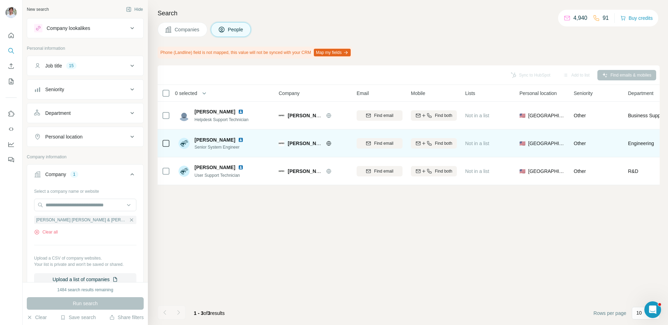
click at [238, 139] on img at bounding box center [241, 140] width 6 height 6
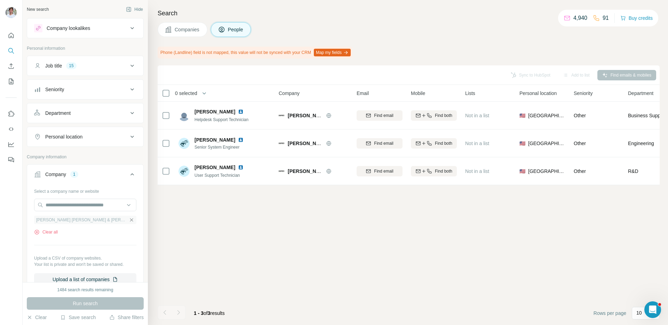
click at [130, 221] on icon "button" at bounding box center [131, 219] width 3 height 3
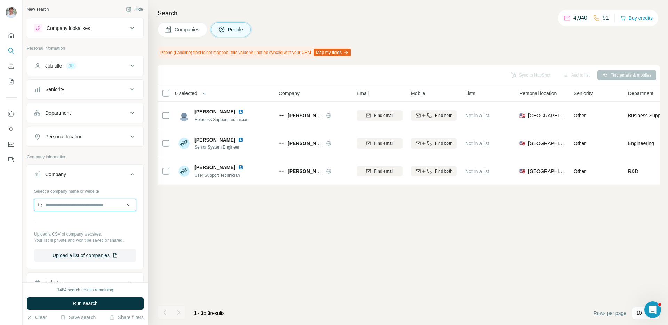
click at [104, 209] on input "text" at bounding box center [85, 205] width 102 height 13
paste input "**********"
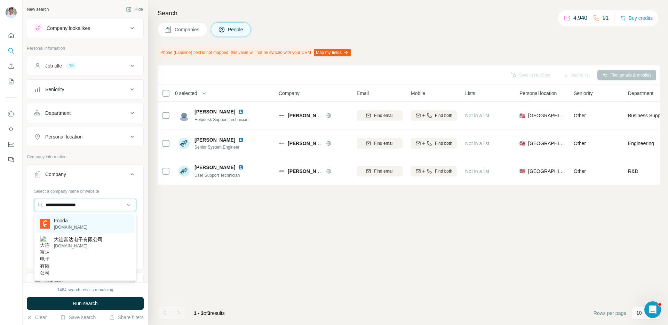
type input "**********"
click at [100, 229] on div "Fooda [DOMAIN_NAME]" at bounding box center [85, 223] width 99 height 19
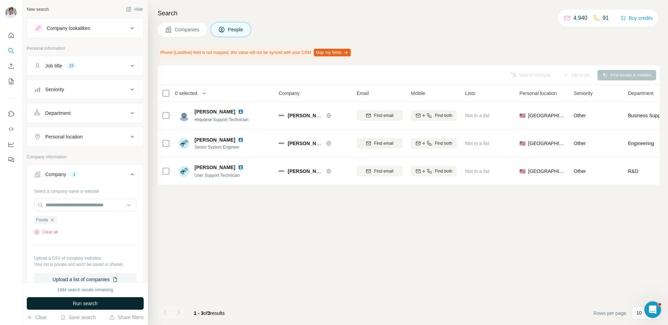
click at [92, 301] on span "Run search" at bounding box center [85, 303] width 25 height 7
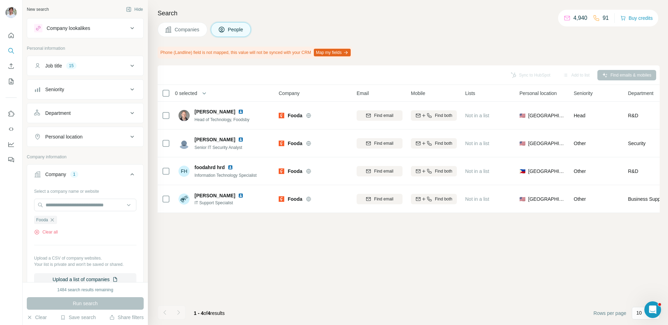
click at [189, 32] on span "Companies" at bounding box center [187, 29] width 25 height 7
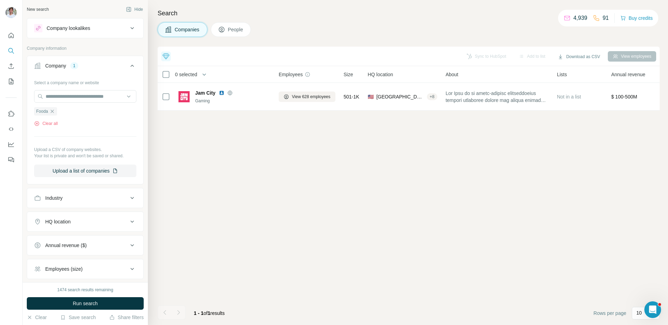
click at [98, 300] on span "Run search" at bounding box center [85, 303] width 25 height 7
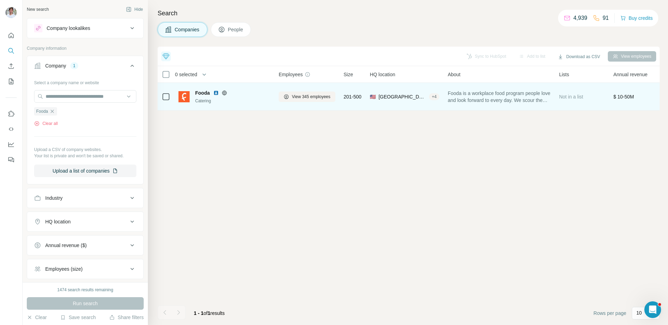
click at [216, 93] on img at bounding box center [216, 93] width 6 height 6
click at [293, 96] on span "View 345 employees" at bounding box center [311, 97] width 39 height 6
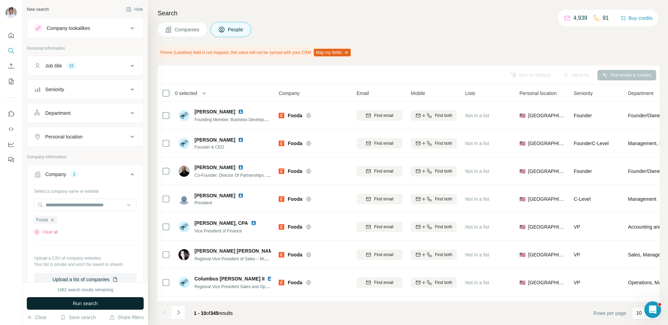
click at [85, 300] on span "Run search" at bounding box center [85, 303] width 25 height 7
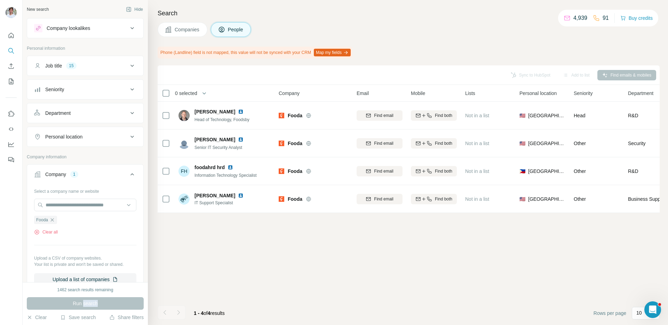
click at [85, 300] on div "Run search" at bounding box center [85, 303] width 117 height 13
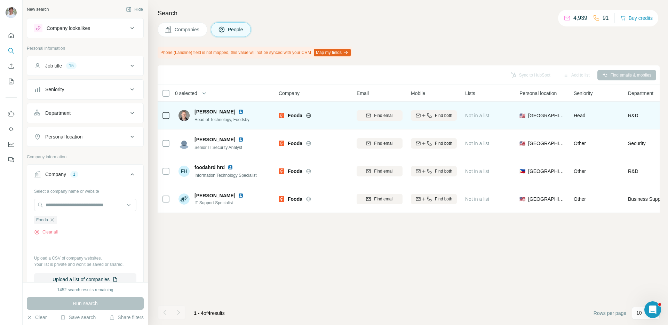
click at [238, 111] on img at bounding box center [241, 112] width 6 height 6
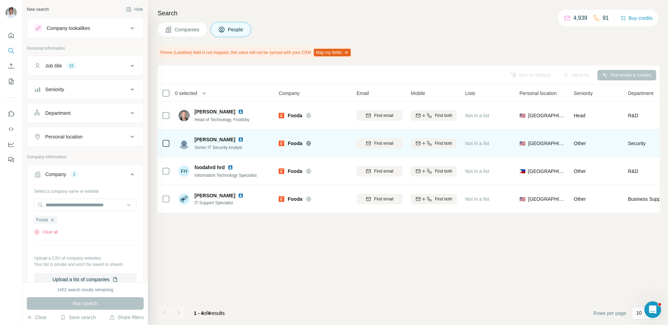
click at [238, 139] on img at bounding box center [241, 140] width 6 height 6
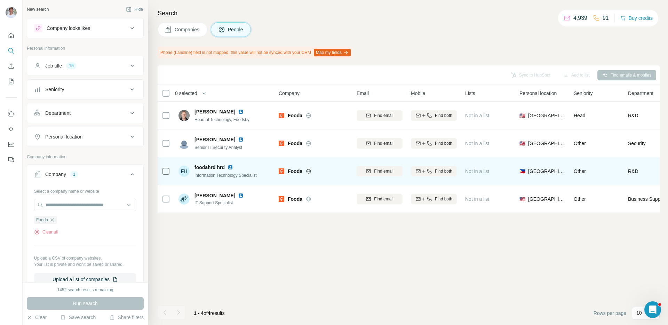
click at [231, 167] on img at bounding box center [230, 167] width 6 height 6
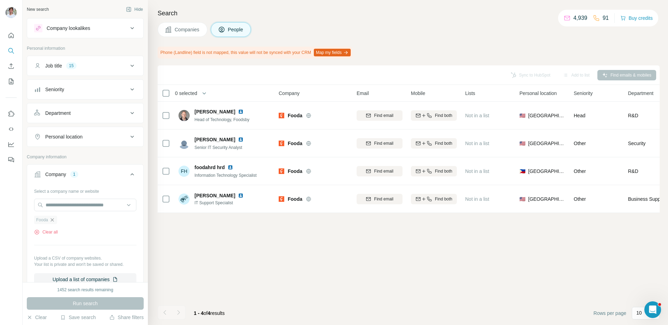
click at [53, 221] on icon "button" at bounding box center [52, 220] width 6 height 6
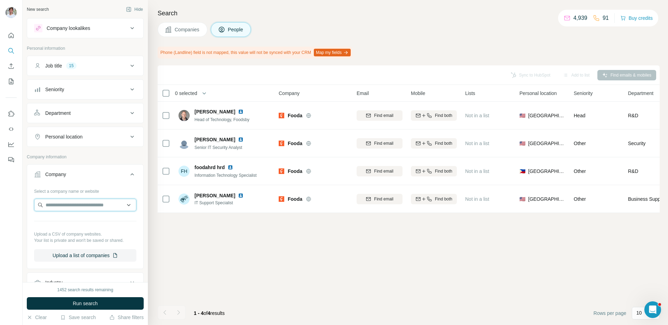
click at [67, 207] on input "text" at bounding box center [85, 205] width 102 height 13
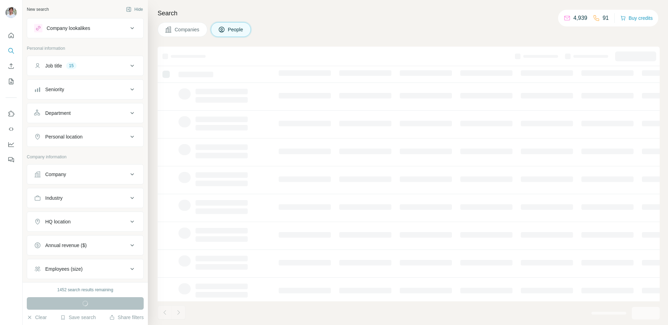
click at [54, 171] on div "Company" at bounding box center [55, 174] width 21 height 7
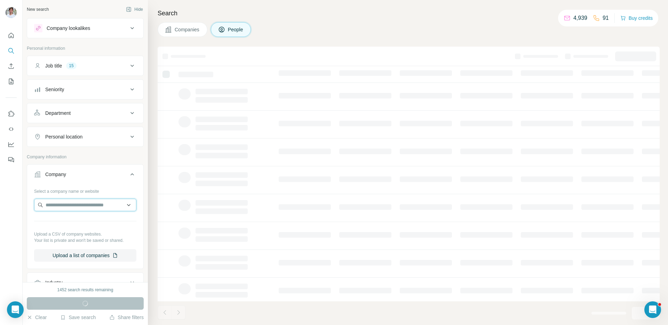
click at [63, 204] on input "text" at bounding box center [85, 205] width 102 height 13
paste input "**********"
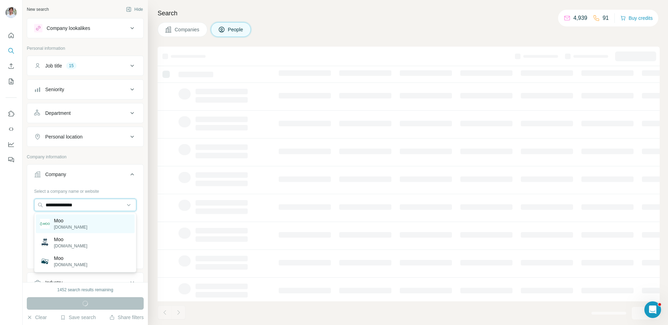
type input "**********"
click at [71, 223] on p "Moo" at bounding box center [70, 220] width 33 height 7
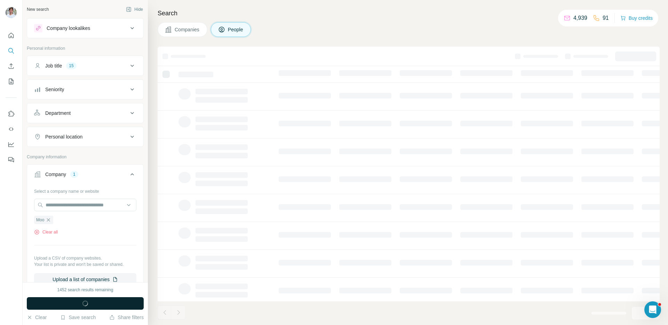
click at [70, 304] on button "Run search" at bounding box center [85, 303] width 117 height 13
click at [89, 302] on span "button" at bounding box center [85, 303] width 25 height 7
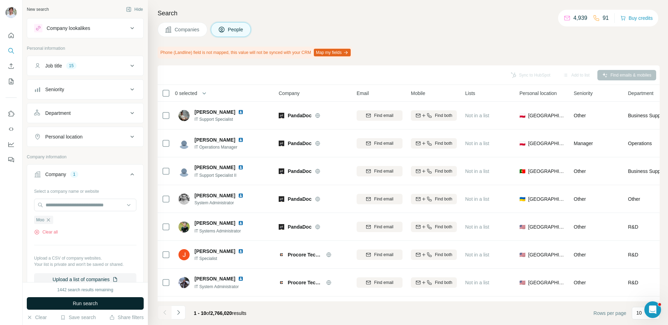
click at [89, 302] on span "Run search" at bounding box center [85, 303] width 25 height 7
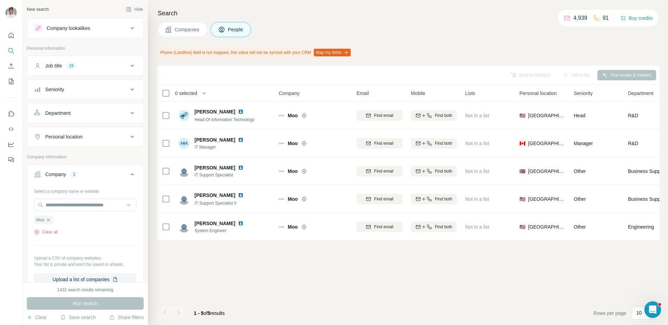
click at [434, 41] on div "Search Companies People Phone (Landline) field is not mapped, this value will n…" at bounding box center [408, 162] width 520 height 325
click at [49, 220] on icon "button" at bounding box center [48, 219] width 3 height 3
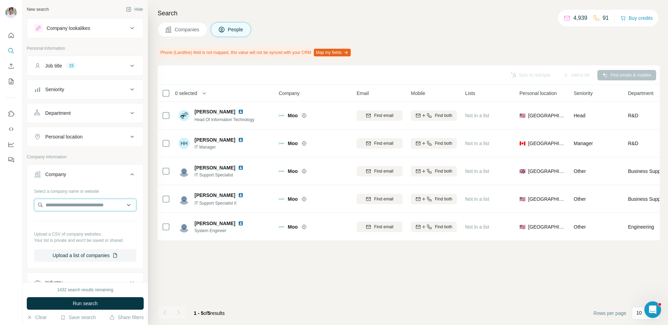
click at [81, 203] on input "text" at bounding box center [85, 205] width 102 height 13
paste input "**********"
type input "**********"
click at [78, 225] on p "compliancequest.com" at bounding box center [73, 227] width 39 height 6
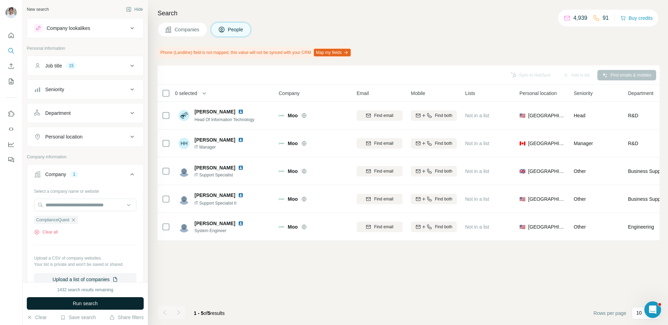
click at [78, 304] on span "Run search" at bounding box center [85, 303] width 25 height 7
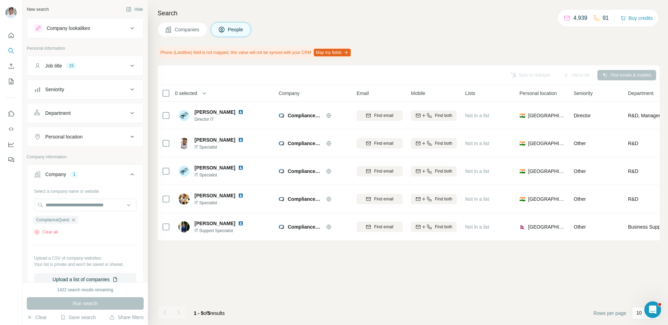
click at [187, 29] on span "Companies" at bounding box center [187, 29] width 25 height 7
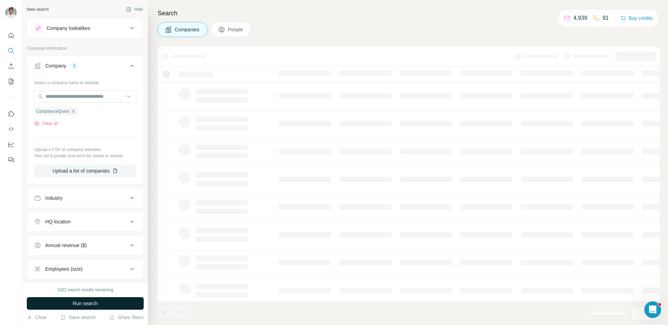
click at [114, 305] on button "Run search" at bounding box center [85, 303] width 117 height 13
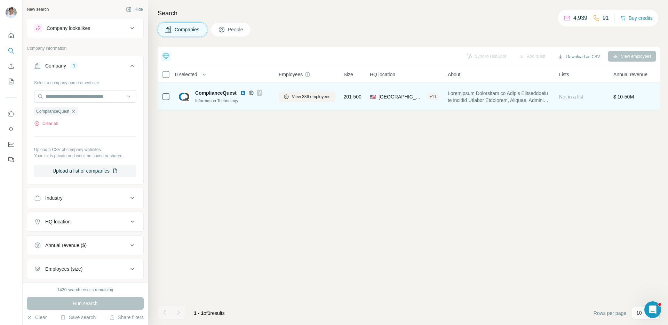
click at [244, 92] on img at bounding box center [243, 93] width 6 height 6
click at [296, 95] on span "View 386 employees" at bounding box center [311, 97] width 39 height 6
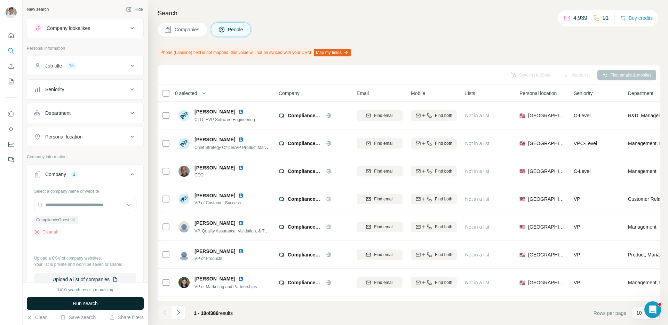
click at [126, 302] on button "Run search" at bounding box center [85, 303] width 117 height 13
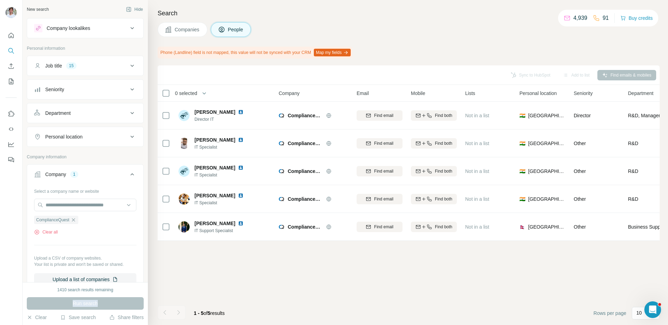
click at [126, 302] on div "Run search" at bounding box center [85, 303] width 117 height 13
click at [179, 287] on div "Sync to HubSpot Add to list Find emails & mobiles 0 selected People Company Ema…" at bounding box center [409, 194] width 502 height 259
click at [220, 290] on div "Sync to HubSpot Add to list Find emails & mobiles 0 selected People Company Ema…" at bounding box center [409, 194] width 502 height 259
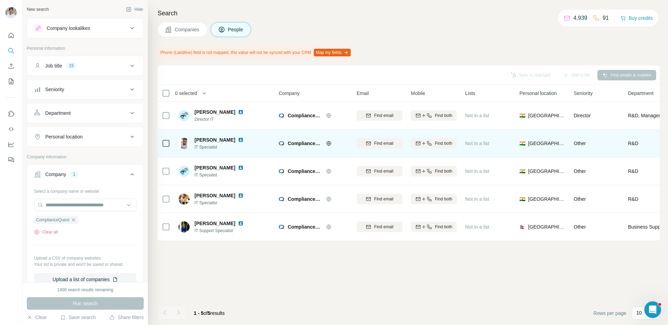
click at [238, 139] on img at bounding box center [241, 140] width 6 height 6
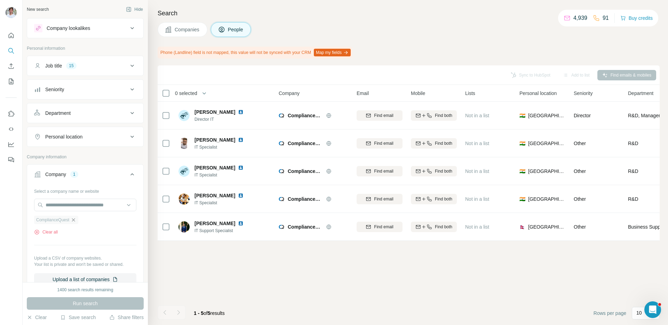
click at [74, 220] on icon "button" at bounding box center [74, 220] width 6 height 6
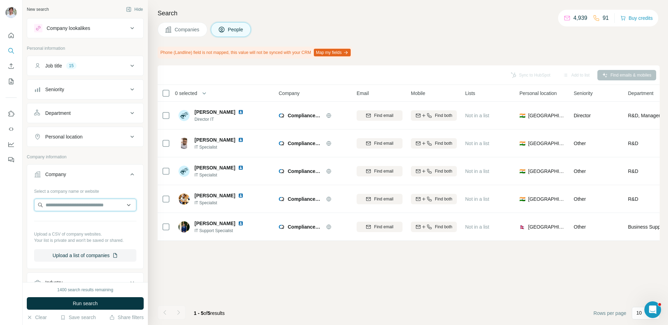
click at [77, 208] on input "text" at bounding box center [85, 205] width 102 height 13
type input "**********"
click at [74, 219] on p "Cresset" at bounding box center [70, 220] width 33 height 7
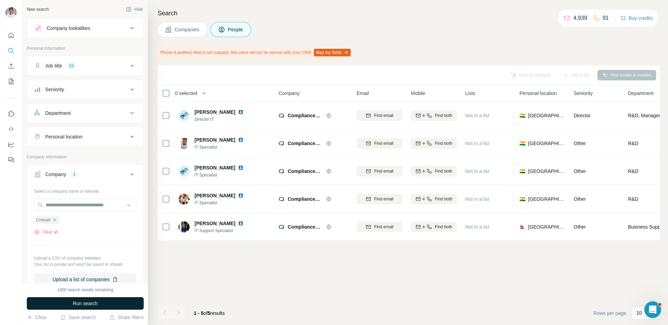
click at [81, 305] on span "Run search" at bounding box center [85, 303] width 25 height 7
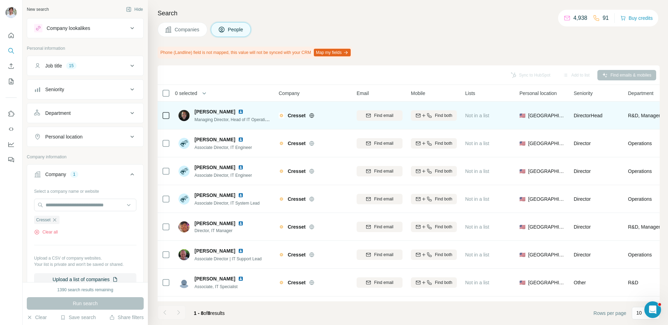
click at [238, 112] on img at bounding box center [241, 112] width 6 height 6
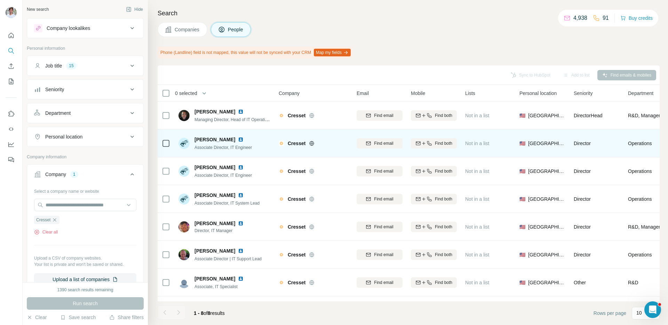
click at [238, 139] on img at bounding box center [241, 140] width 6 height 6
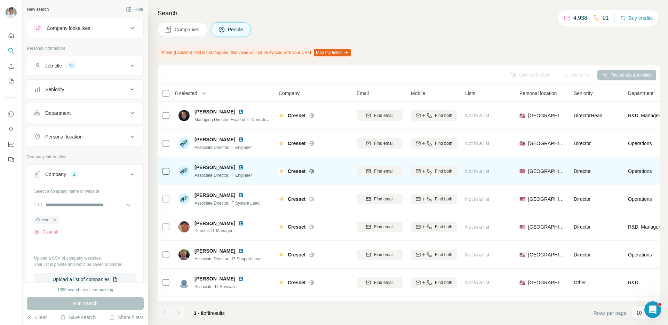
click at [238, 167] on img at bounding box center [241, 167] width 6 height 6
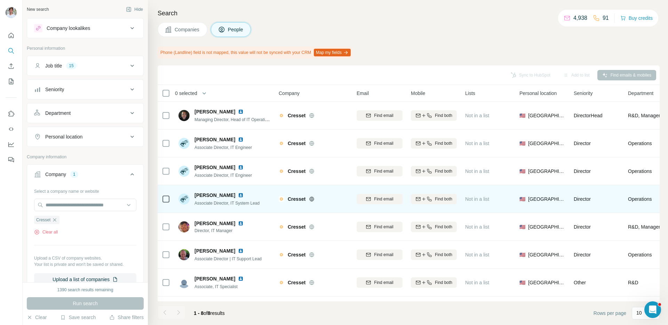
click at [238, 195] on img at bounding box center [241, 195] width 6 height 6
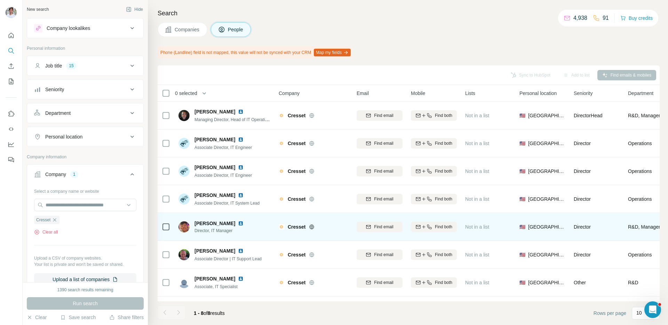
click at [238, 224] on img at bounding box center [241, 223] width 6 height 6
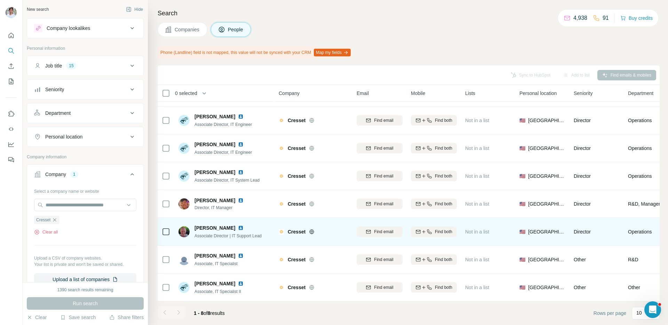
click at [238, 227] on img at bounding box center [241, 228] width 6 height 6
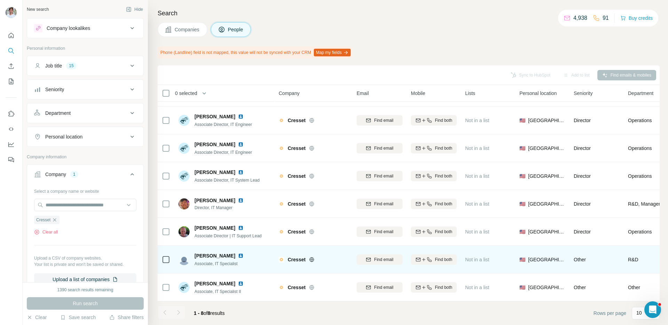
click at [238, 256] on img at bounding box center [241, 256] width 6 height 6
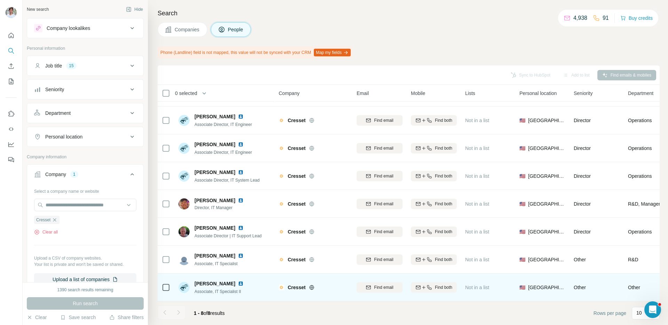
click at [238, 283] on img at bounding box center [241, 284] width 6 height 6
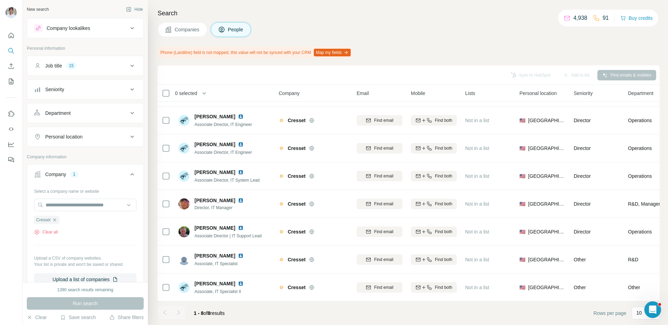
click at [251, 311] on footer "1 - 8 of 8 results Rows per page 10" at bounding box center [409, 313] width 502 height 24
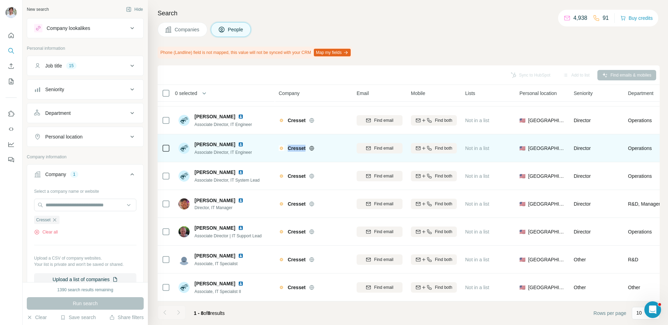
drag, startPoint x: 289, startPoint y: 148, endPoint x: 311, endPoint y: 148, distance: 21.9
click at [311, 148] on div "Cresset" at bounding box center [318, 148] width 61 height 7
copy div "Cresset"
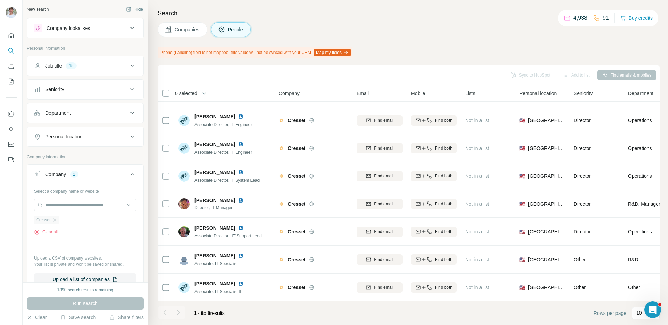
click at [57, 216] on div "Cresset" at bounding box center [46, 220] width 25 height 8
click at [57, 218] on icon "button" at bounding box center [55, 220] width 6 height 6
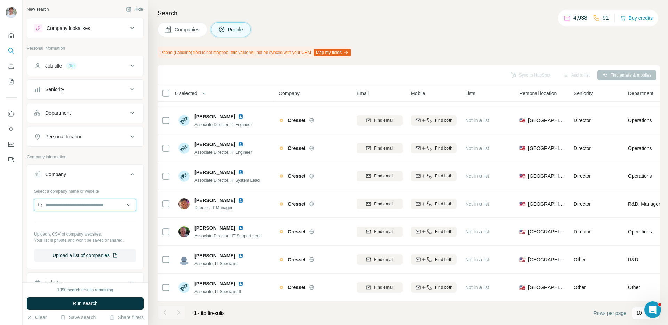
click at [63, 207] on input "text" at bounding box center [85, 205] width 102 height 13
paste input "**********"
type input "**********"
click at [71, 220] on p "Younited Credit" at bounding box center [70, 220] width 33 height 7
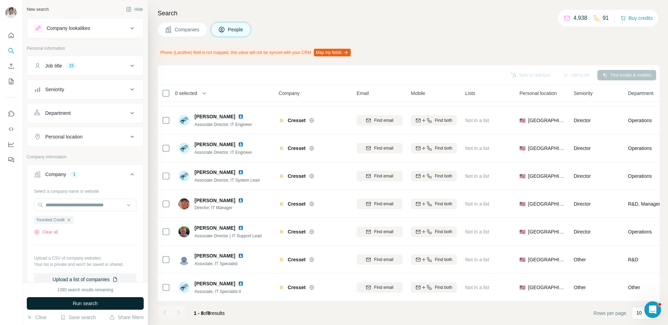
click at [90, 304] on span "Run search" at bounding box center [85, 303] width 25 height 7
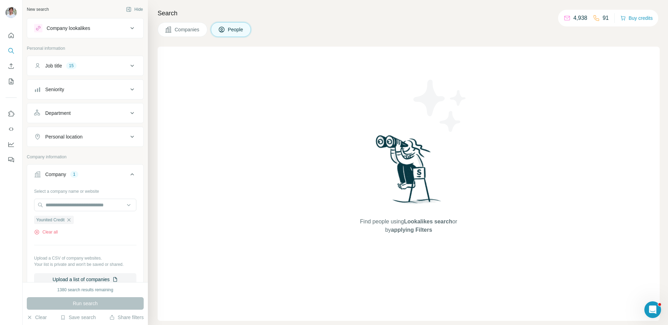
click at [188, 33] on button "Companies" at bounding box center [183, 29] width 50 height 15
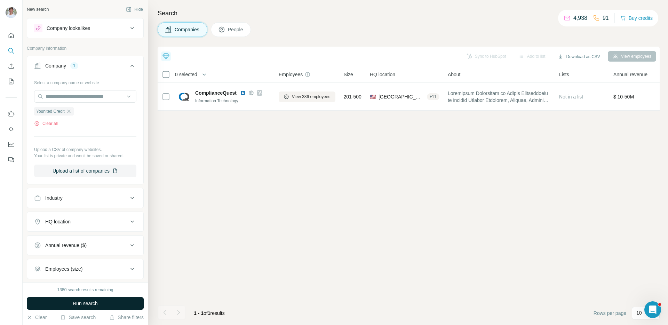
click at [74, 304] on span "Run search" at bounding box center [85, 303] width 25 height 7
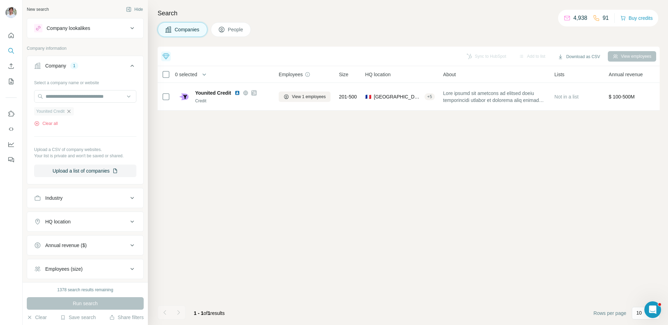
click at [71, 110] on icon "button" at bounding box center [69, 111] width 6 height 6
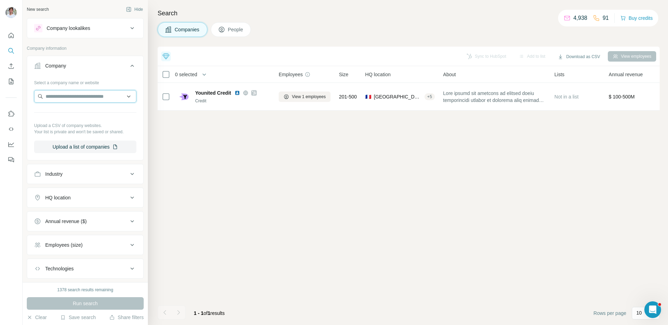
click at [72, 94] on input "text" at bounding box center [85, 96] width 102 height 13
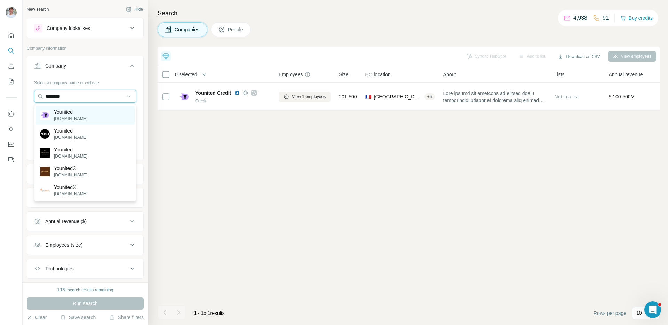
type input "********"
click at [72, 112] on p "Younited" at bounding box center [70, 111] width 33 height 7
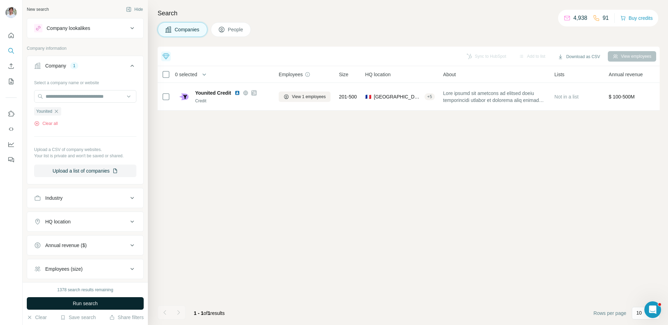
click at [87, 299] on button "Run search" at bounding box center [85, 303] width 117 height 13
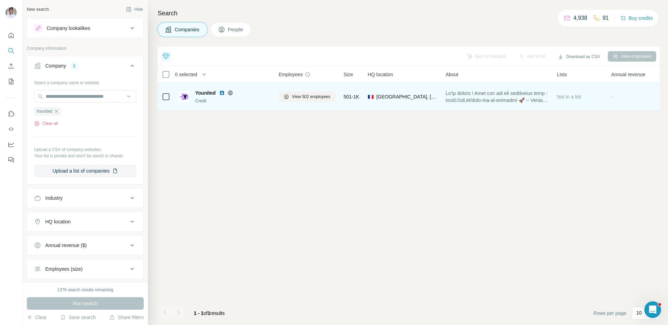
click at [221, 92] on img at bounding box center [222, 93] width 6 height 6
click at [291, 92] on button "View 502 employees" at bounding box center [307, 96] width 57 height 10
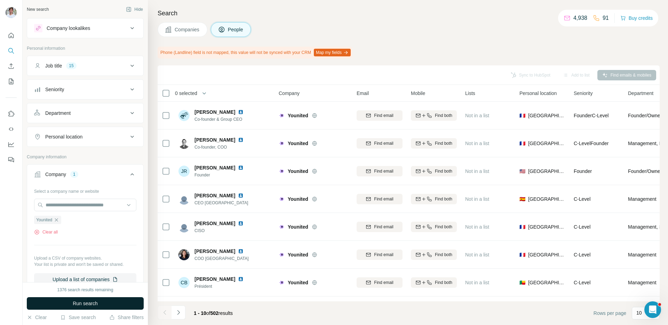
click at [117, 299] on button "Run search" at bounding box center [85, 303] width 117 height 13
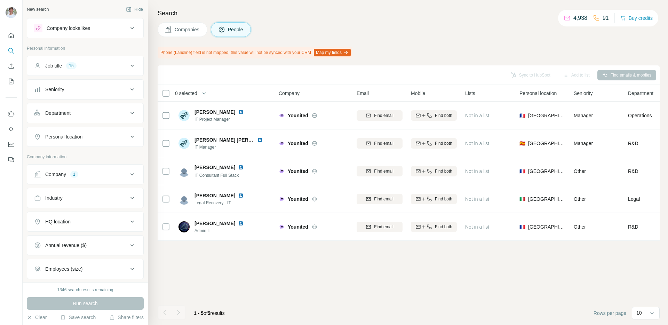
click at [84, 175] on div "Company 1" at bounding box center [81, 174] width 94 height 7
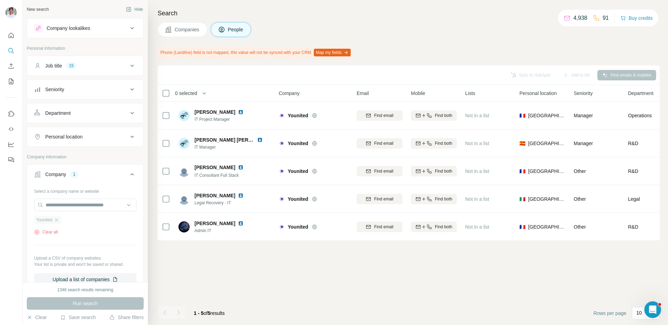
click at [54, 219] on div "Younited" at bounding box center [47, 220] width 27 height 8
click at [57, 219] on icon "button" at bounding box center [57, 220] width 6 height 6
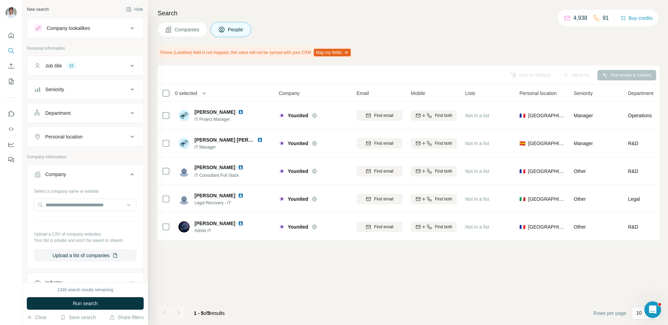
click at [65, 211] on div at bounding box center [85, 206] width 102 height 14
click at [69, 204] on input "text" at bounding box center [85, 205] width 102 height 13
paste input "**********"
type input "**********"
click at [79, 219] on p "Monese" at bounding box center [70, 220] width 33 height 7
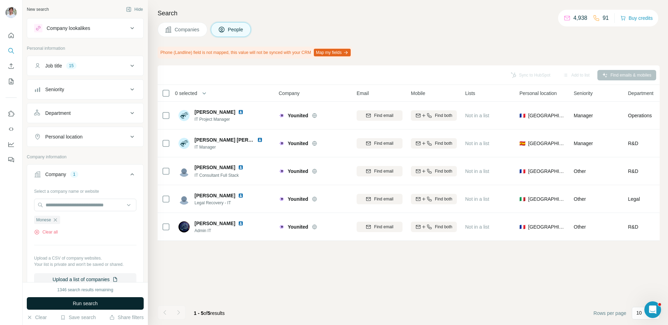
click at [85, 302] on span "Run search" at bounding box center [85, 303] width 25 height 7
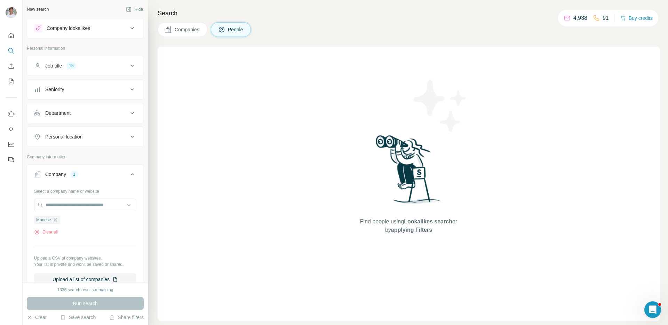
click at [186, 30] on span "Companies" at bounding box center [187, 29] width 25 height 7
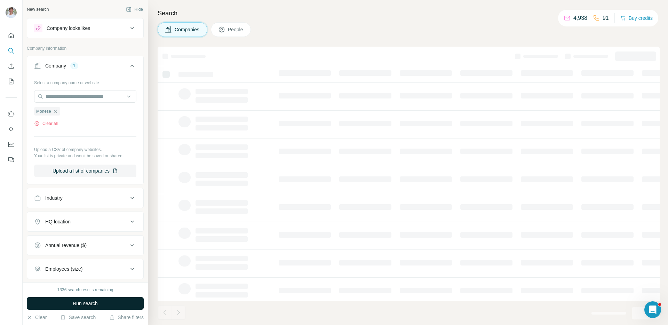
click at [104, 303] on button "Run search" at bounding box center [85, 303] width 117 height 13
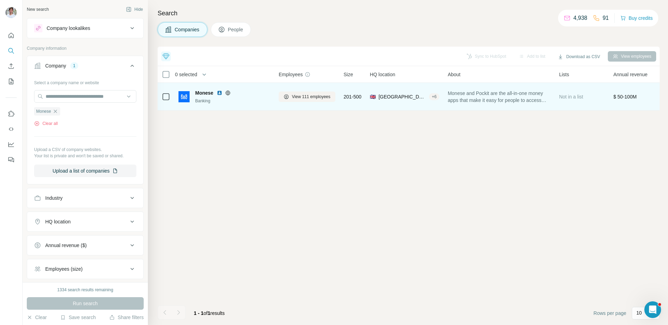
click at [219, 92] on img at bounding box center [220, 93] width 6 height 6
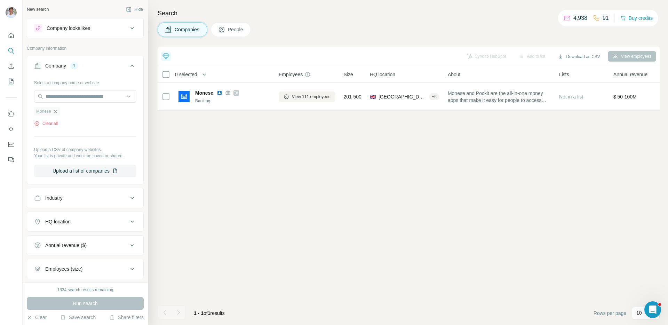
click at [58, 111] on icon "button" at bounding box center [56, 111] width 6 height 6
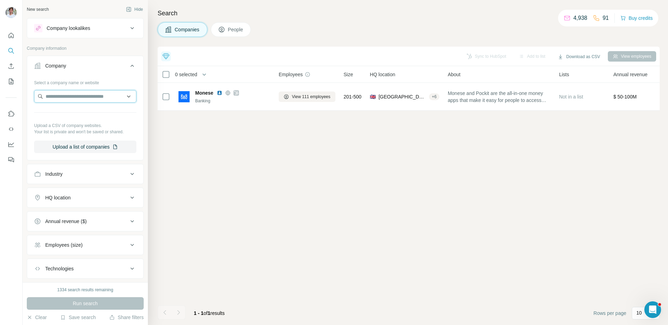
click at [67, 97] on input "text" at bounding box center [85, 96] width 102 height 13
paste input "**********"
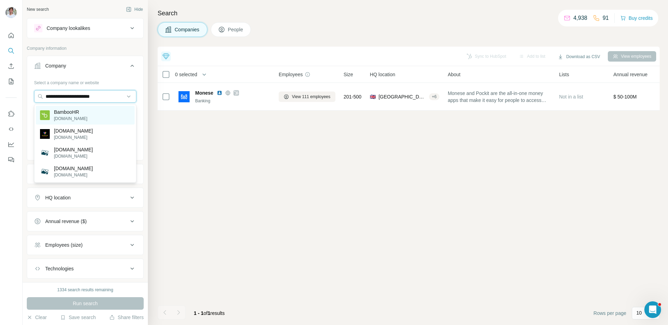
type input "**********"
click at [74, 109] on p "BambooHR" at bounding box center [70, 111] width 33 height 7
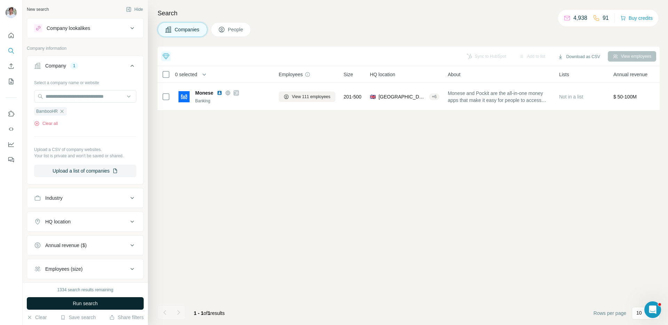
click at [80, 307] on button "Run search" at bounding box center [85, 303] width 117 height 13
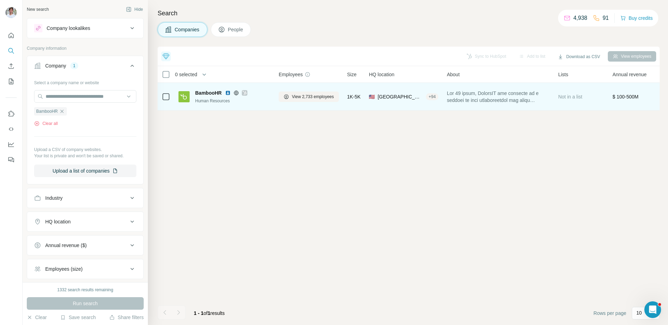
click at [227, 94] on img at bounding box center [228, 93] width 6 height 6
click at [302, 100] on button "View 2,733 employees" at bounding box center [309, 96] width 60 height 10
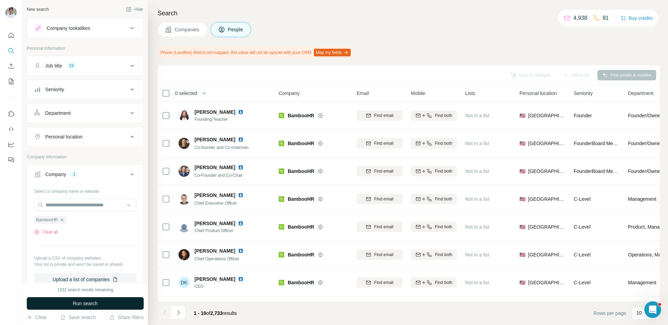
click at [115, 298] on button "Run search" at bounding box center [85, 303] width 117 height 13
click at [115, 298] on div "Run search" at bounding box center [85, 303] width 117 height 13
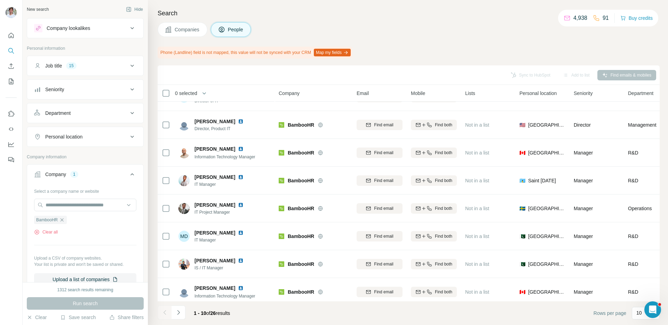
scroll to position [79, 0]
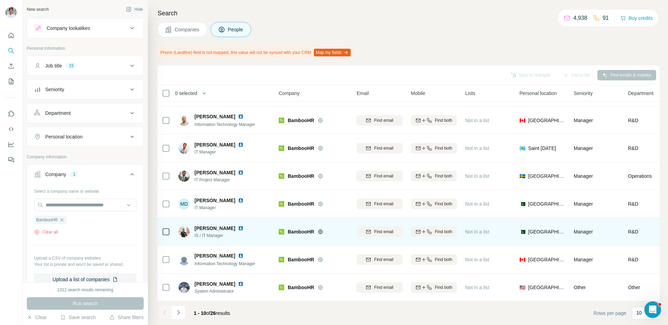
click at [243, 228] on img at bounding box center [241, 228] width 6 height 6
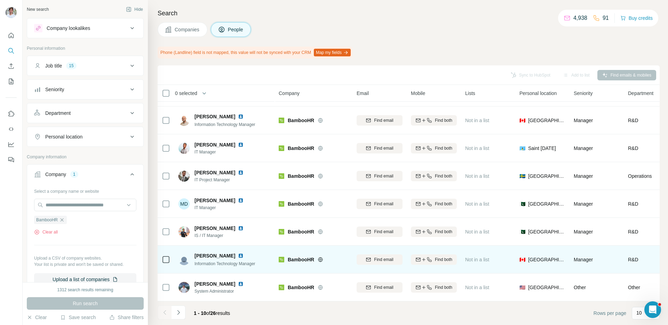
click at [238, 255] on img at bounding box center [241, 256] width 6 height 6
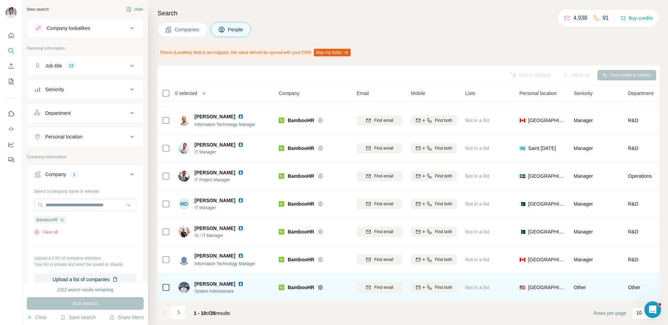
click at [238, 282] on img at bounding box center [241, 284] width 6 height 6
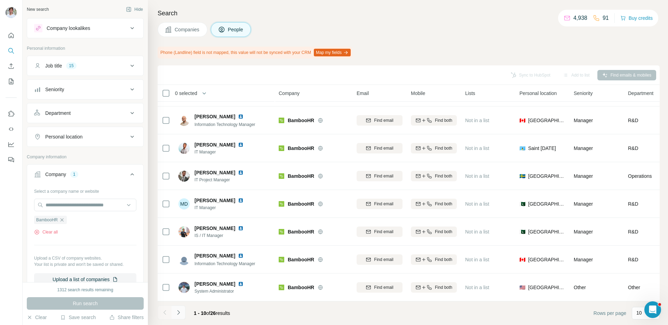
click at [177, 313] on icon "Navigate to next page" at bounding box center [178, 312] width 7 height 7
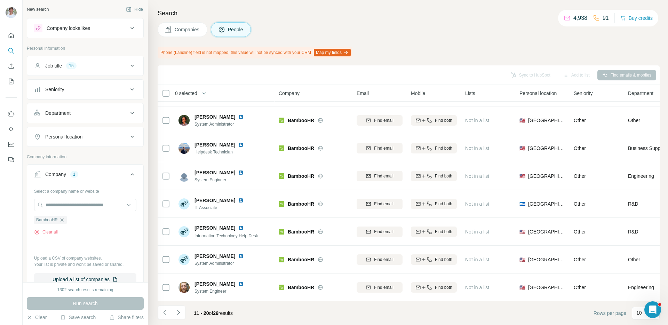
scroll to position [0, 0]
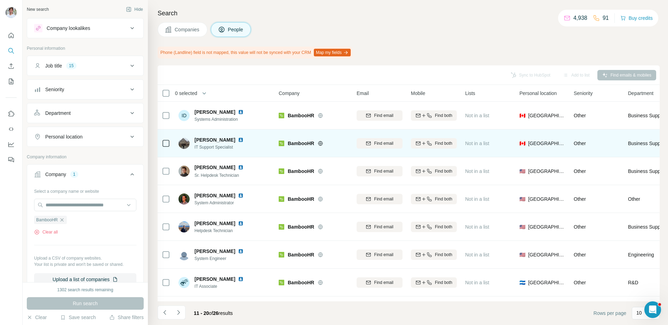
click at [238, 139] on img at bounding box center [241, 140] width 6 height 6
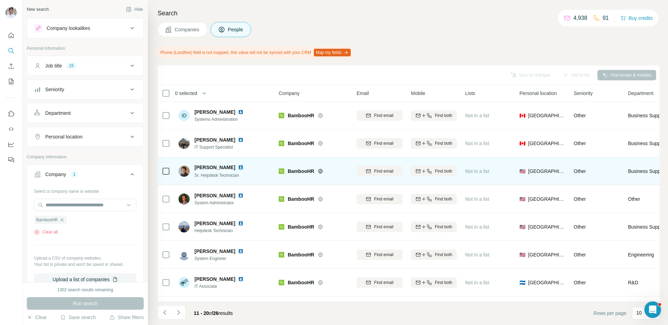
click at [238, 167] on img at bounding box center [241, 167] width 6 height 6
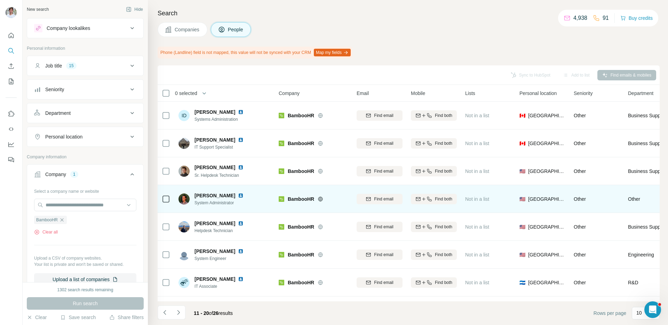
click at [238, 195] on img at bounding box center [241, 196] width 6 height 6
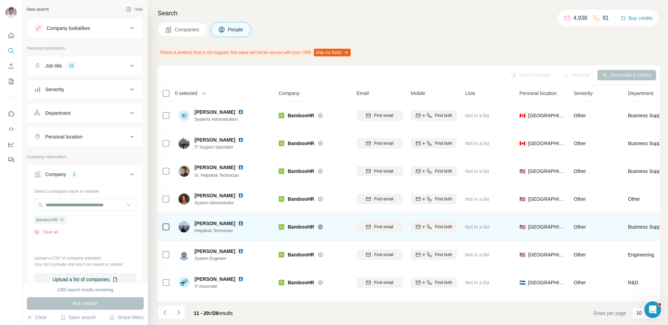
click at [238, 221] on img at bounding box center [241, 223] width 6 height 6
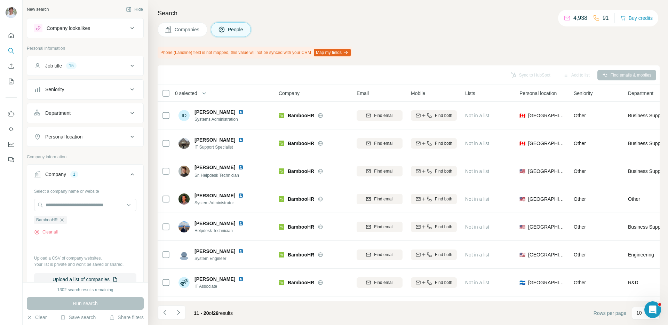
scroll to position [79, 0]
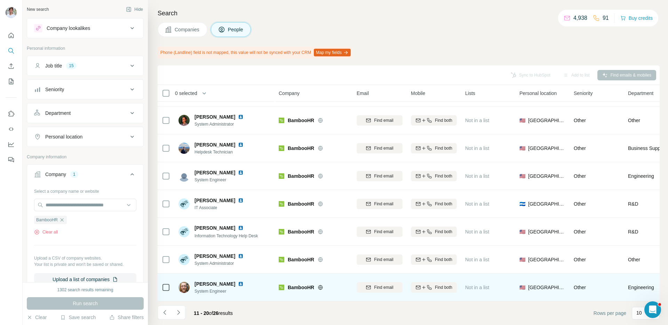
click at [238, 283] on img at bounding box center [241, 284] width 6 height 6
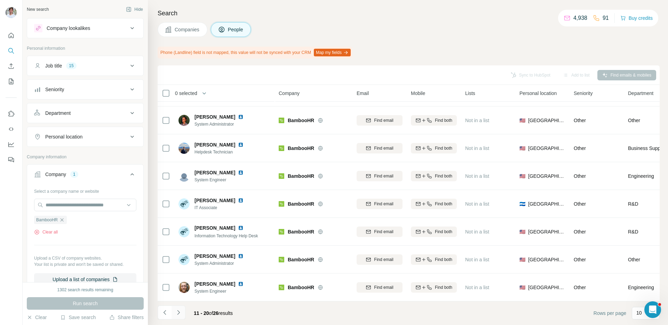
click at [183, 306] on button "Navigate to next page" at bounding box center [178, 312] width 14 height 14
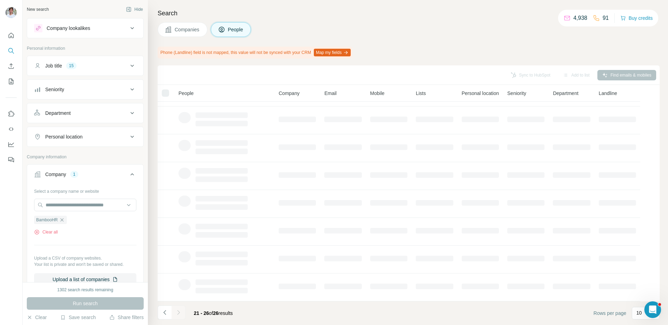
click at [482, 16] on h4 "Search" at bounding box center [409, 13] width 502 height 10
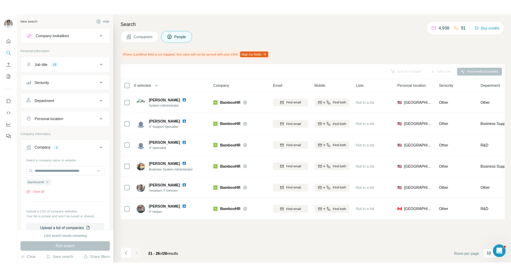
scroll to position [0, 0]
